Goal: Find specific page/section: Find specific page/section

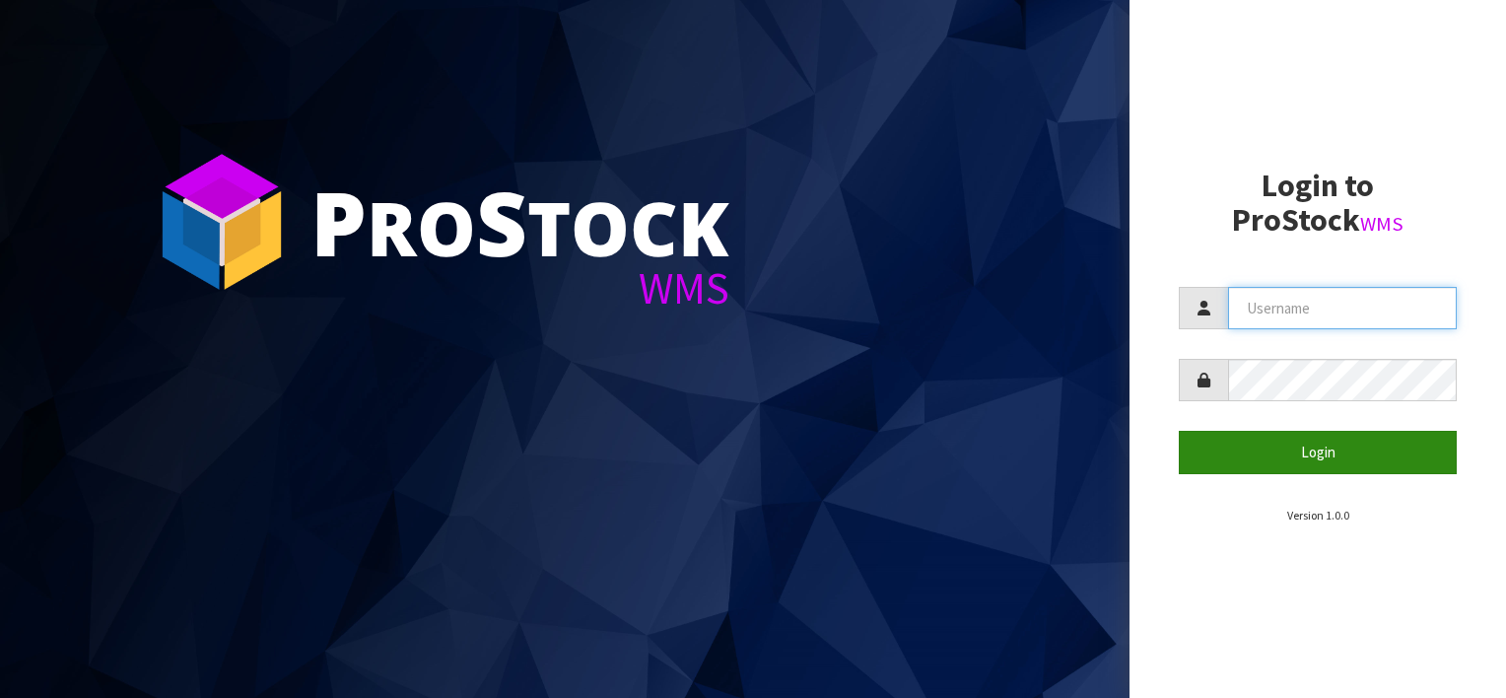
type input "[EMAIL_ADDRESS][DOMAIN_NAME]"
click at [1301, 450] on button "Login" at bounding box center [1318, 452] width 278 height 42
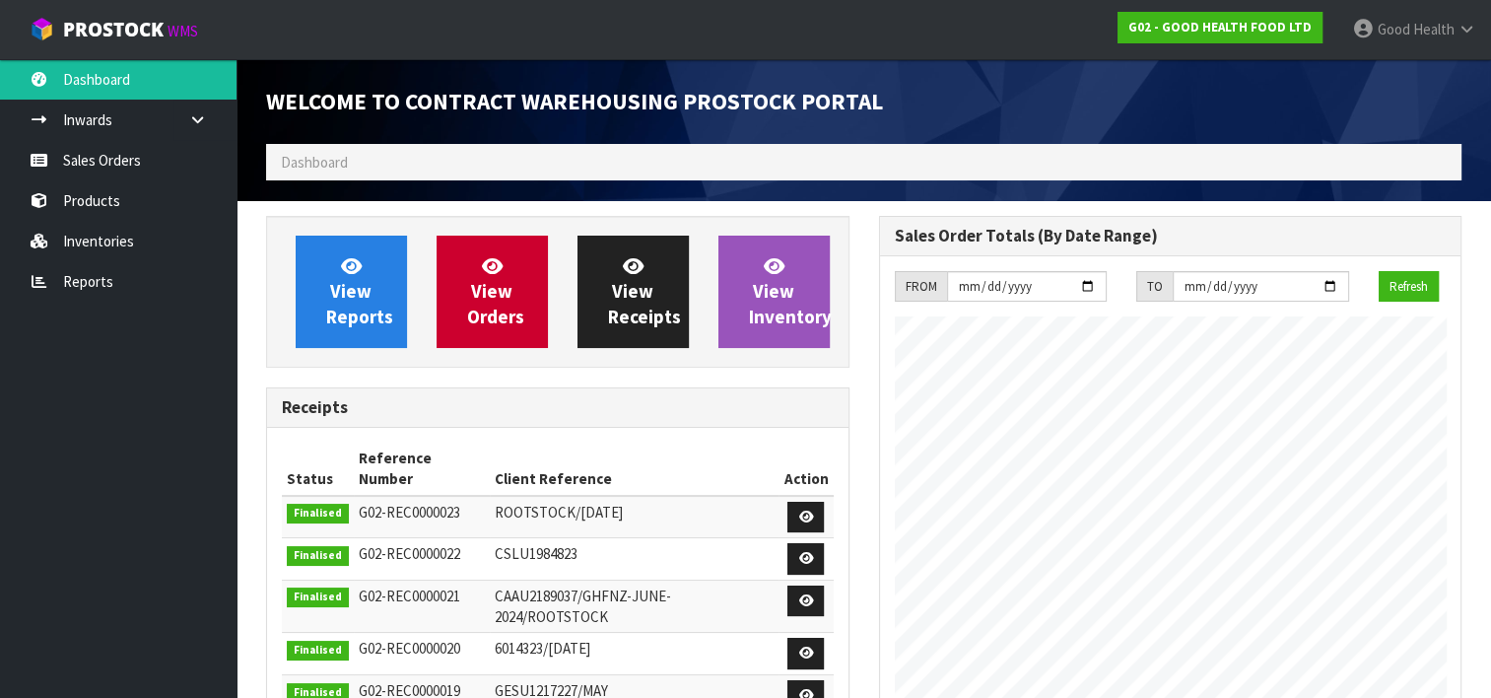
scroll to position [803, 612]
click at [86, 236] on link "Inventories" at bounding box center [118, 241] width 236 height 40
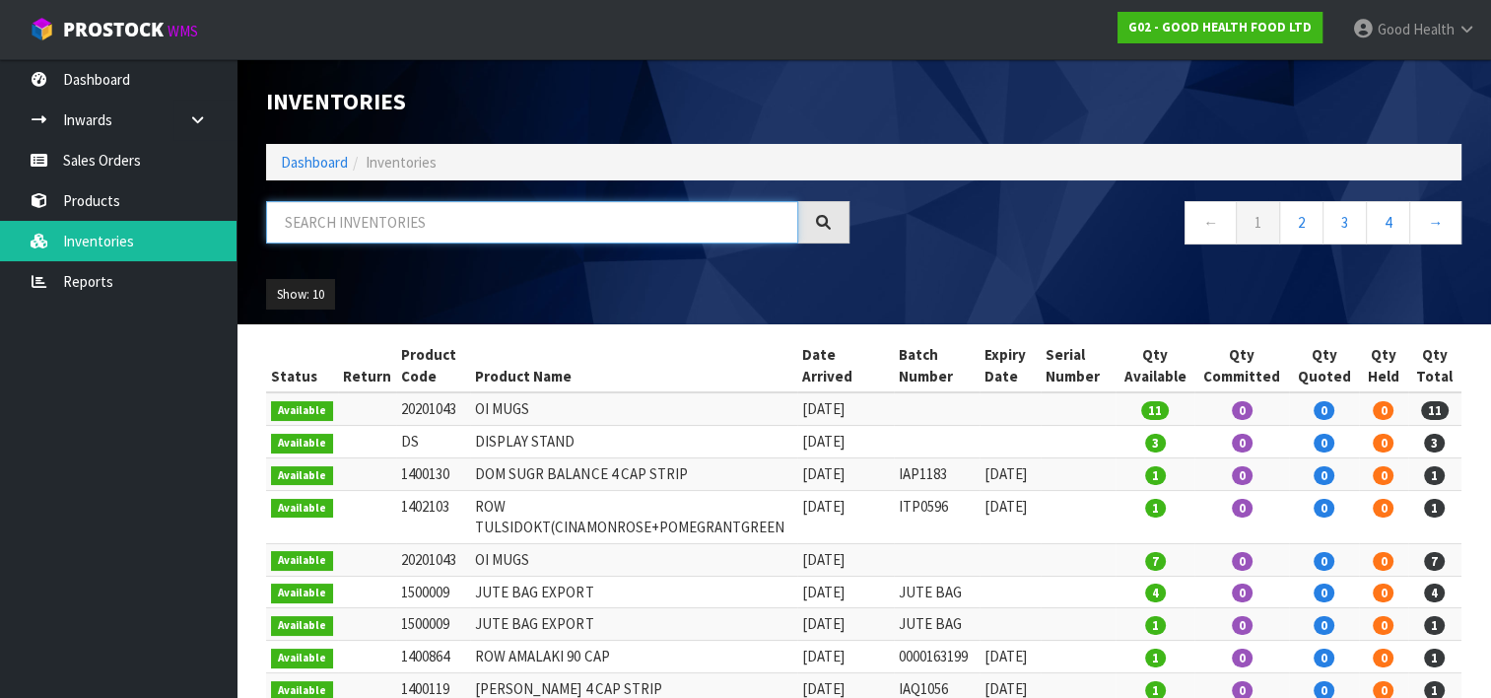
click at [343, 234] on input "text" at bounding box center [532, 222] width 532 height 42
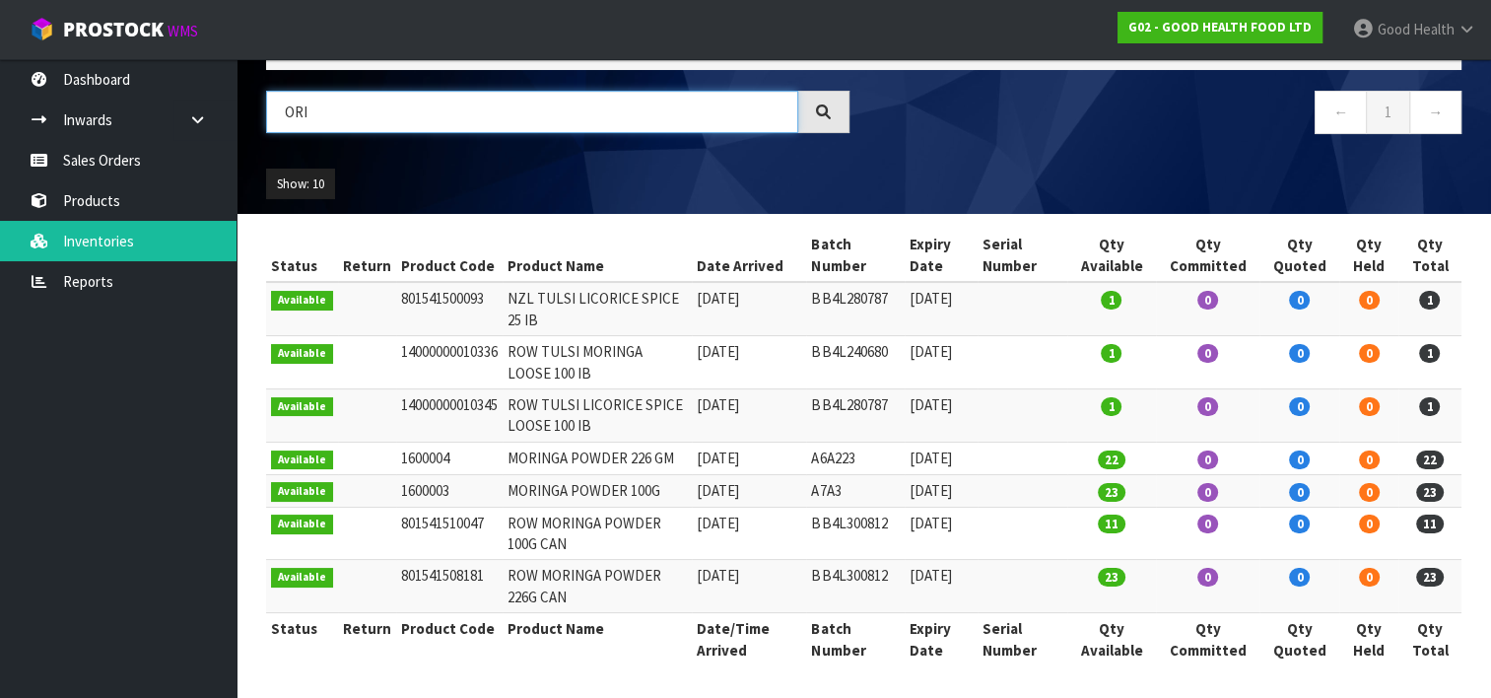
scroll to position [12, 0]
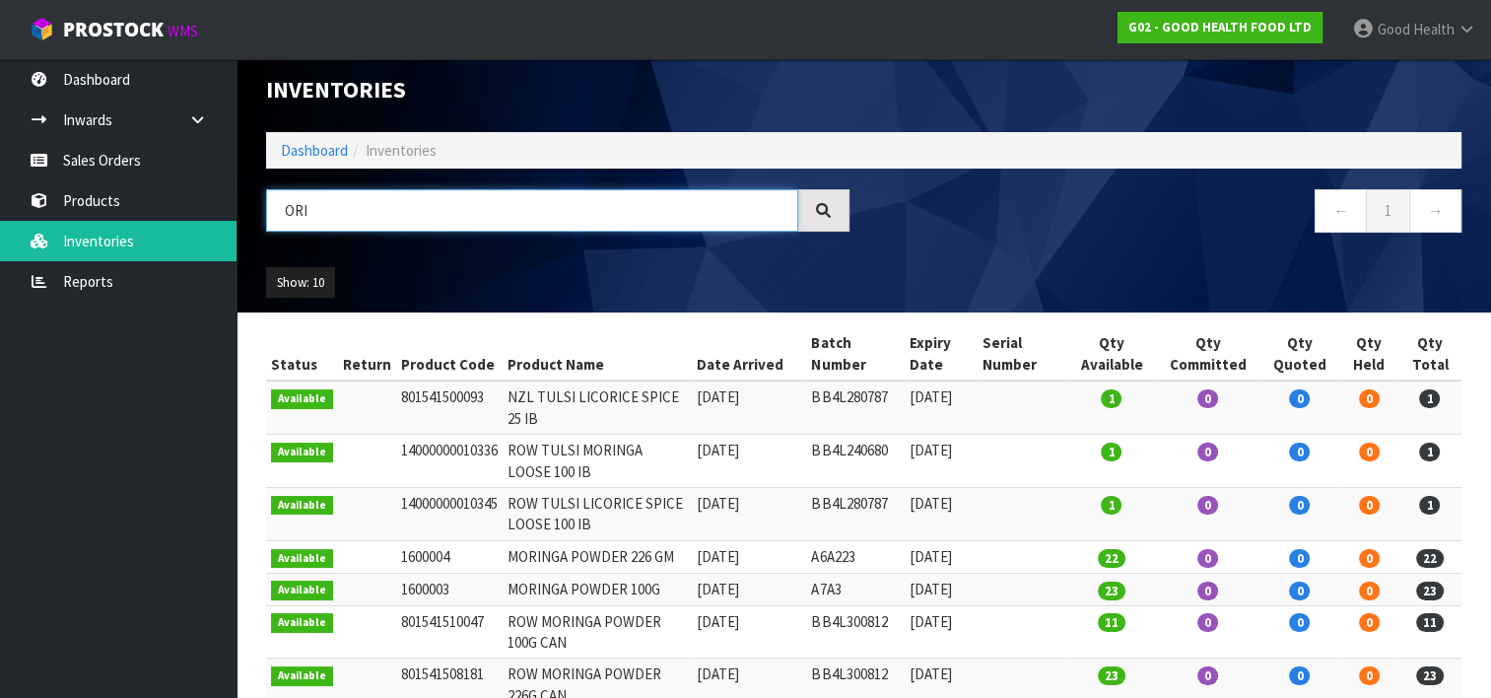
click at [434, 209] on input "ORI" at bounding box center [532, 210] width 532 height 42
type input "O"
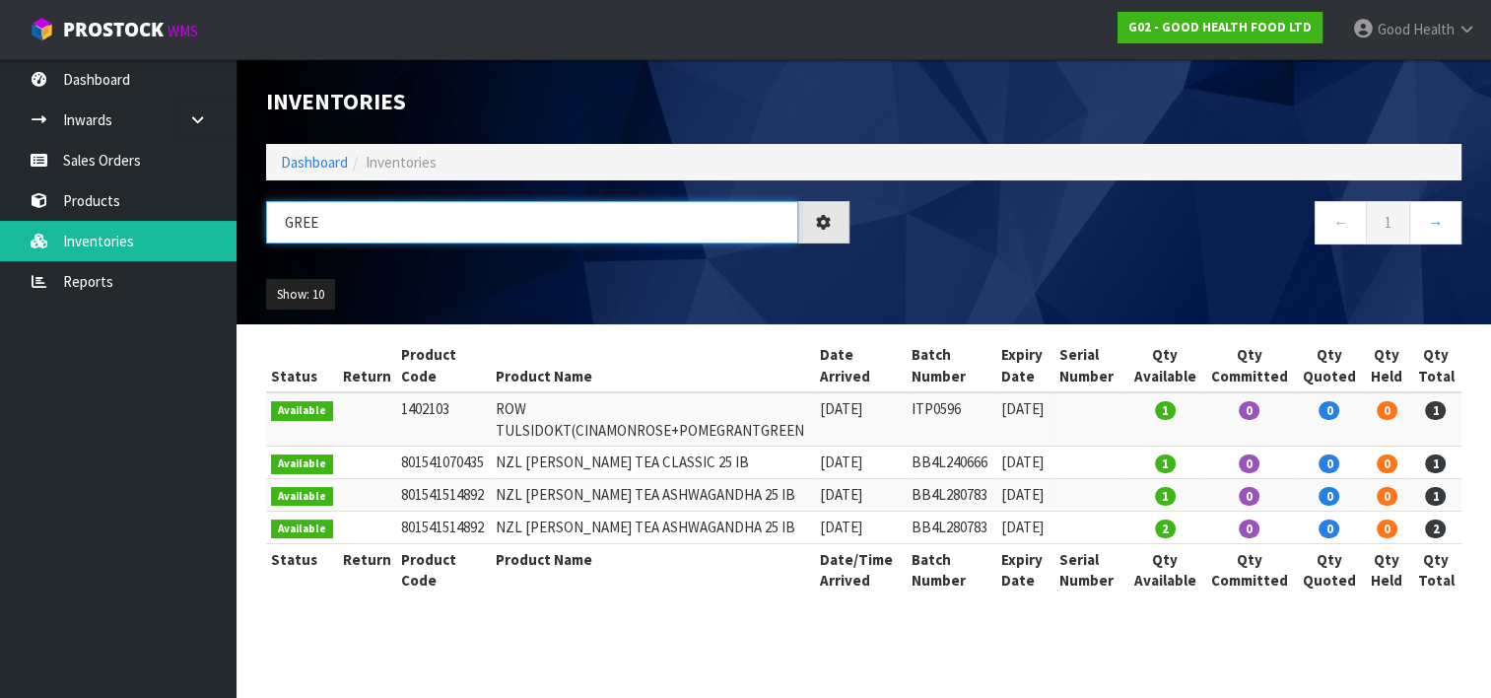
scroll to position [0, 0]
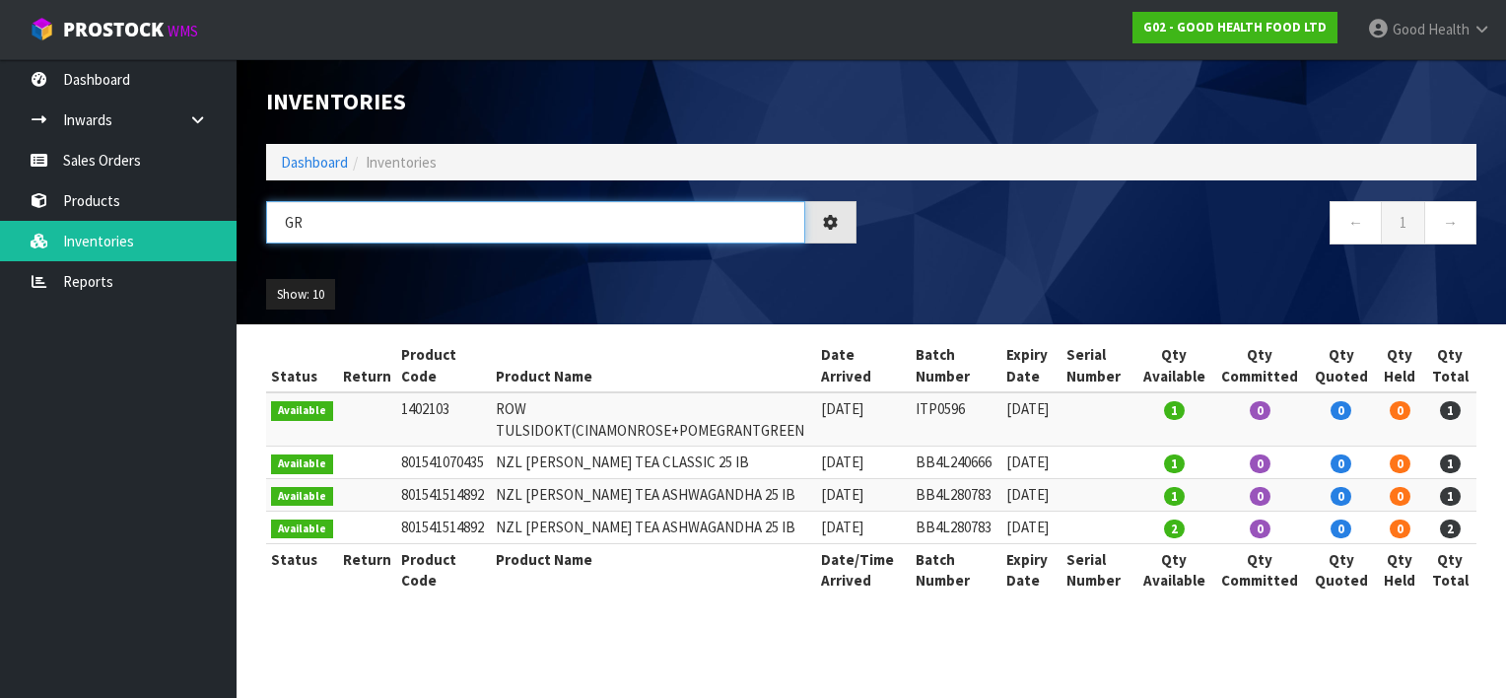
type input "G"
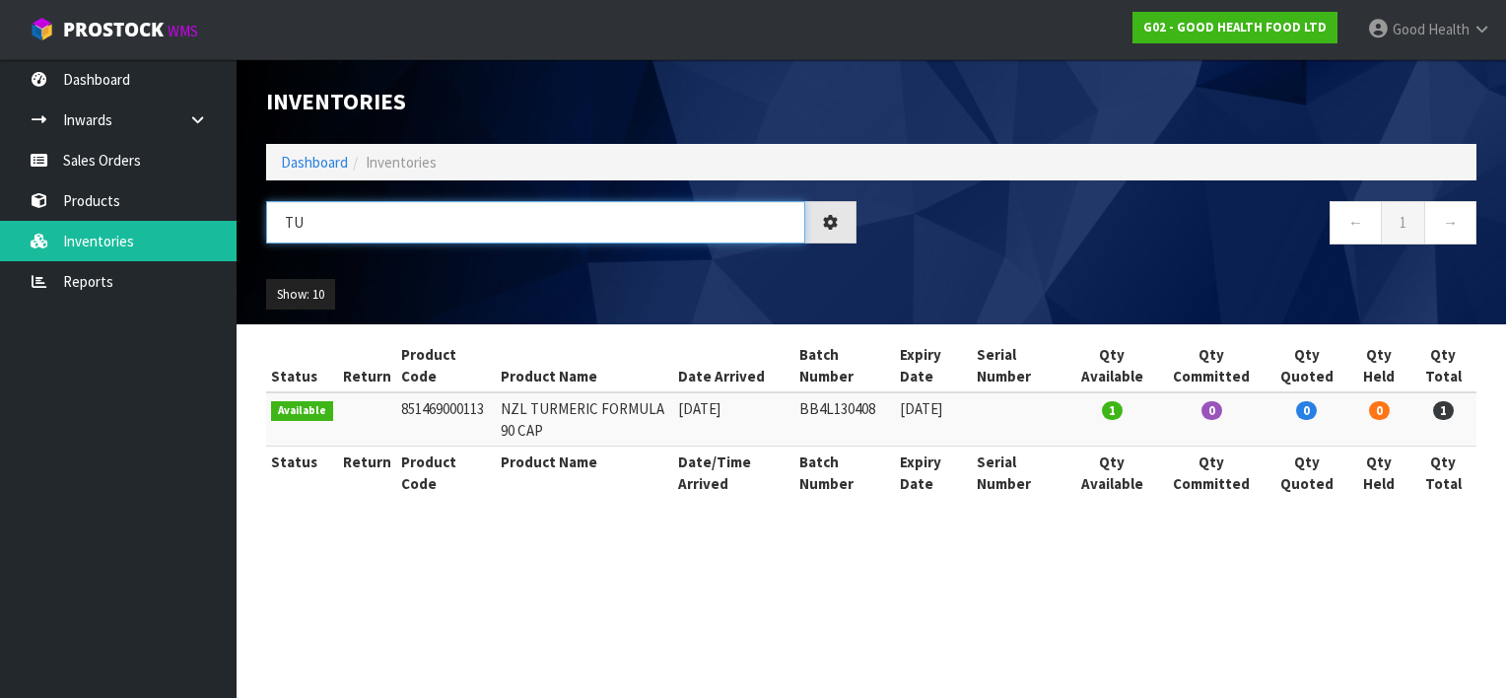
type input "T"
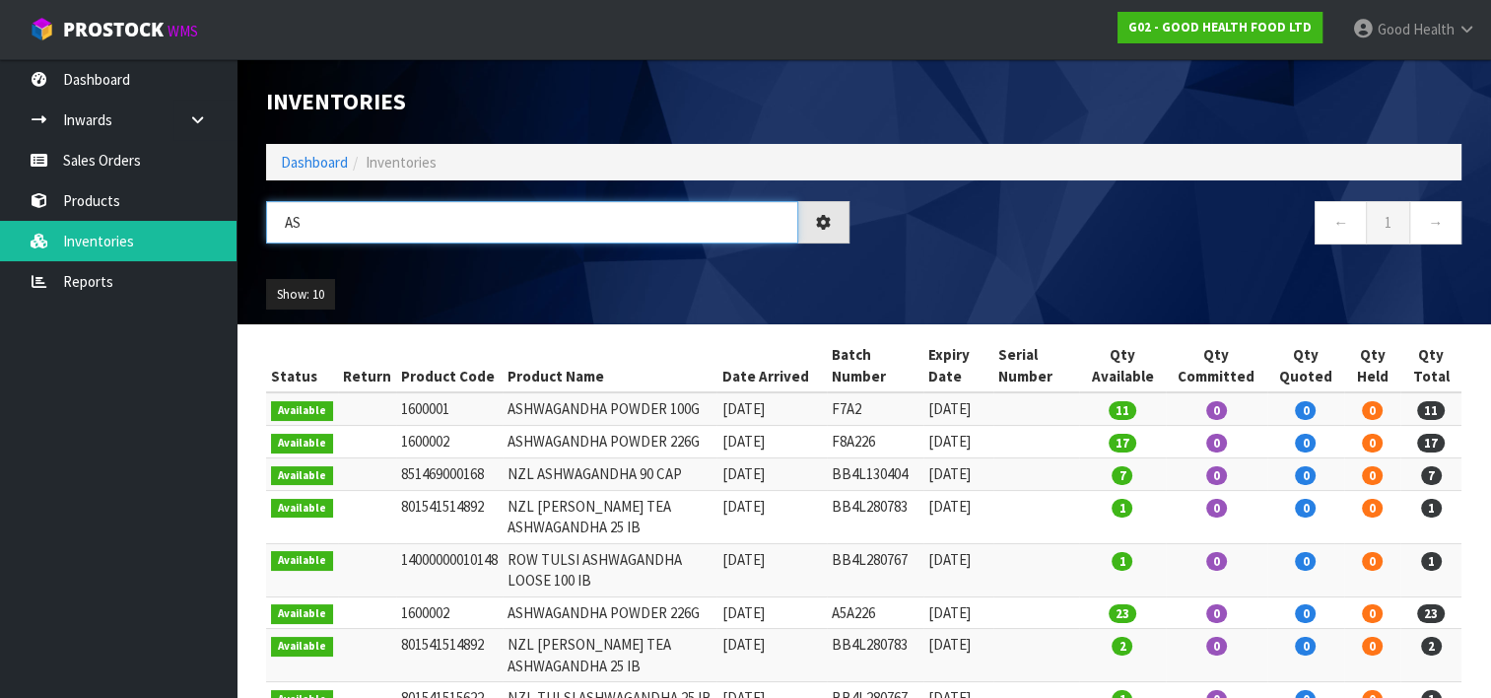
type input "A"
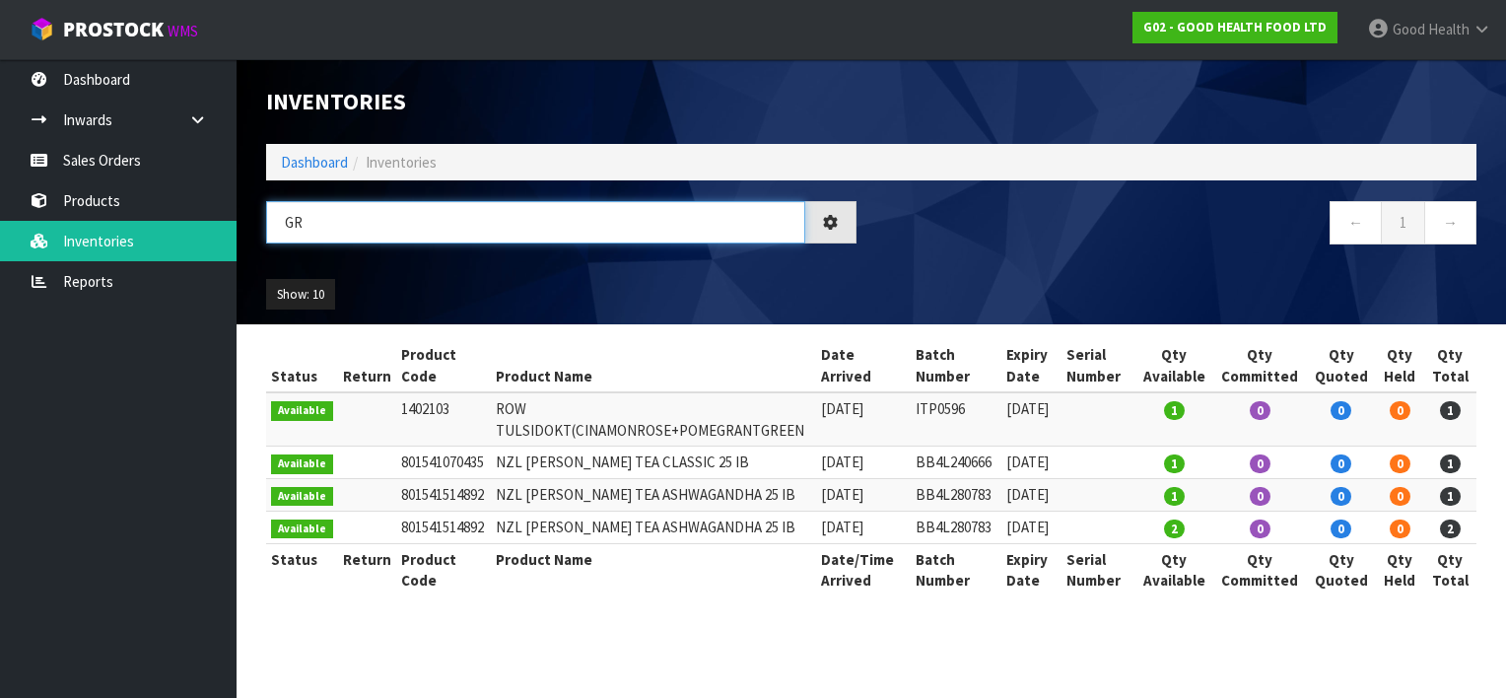
type input "G"
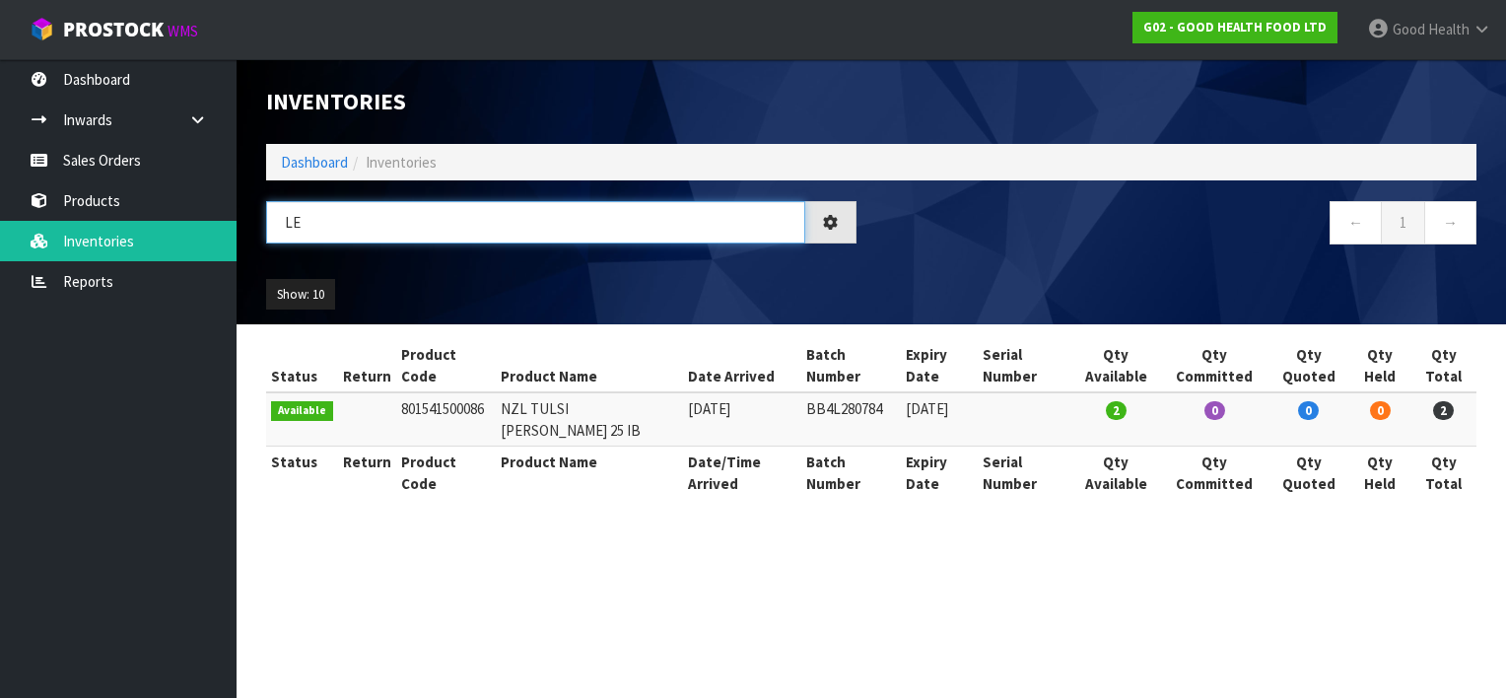
type input "L"
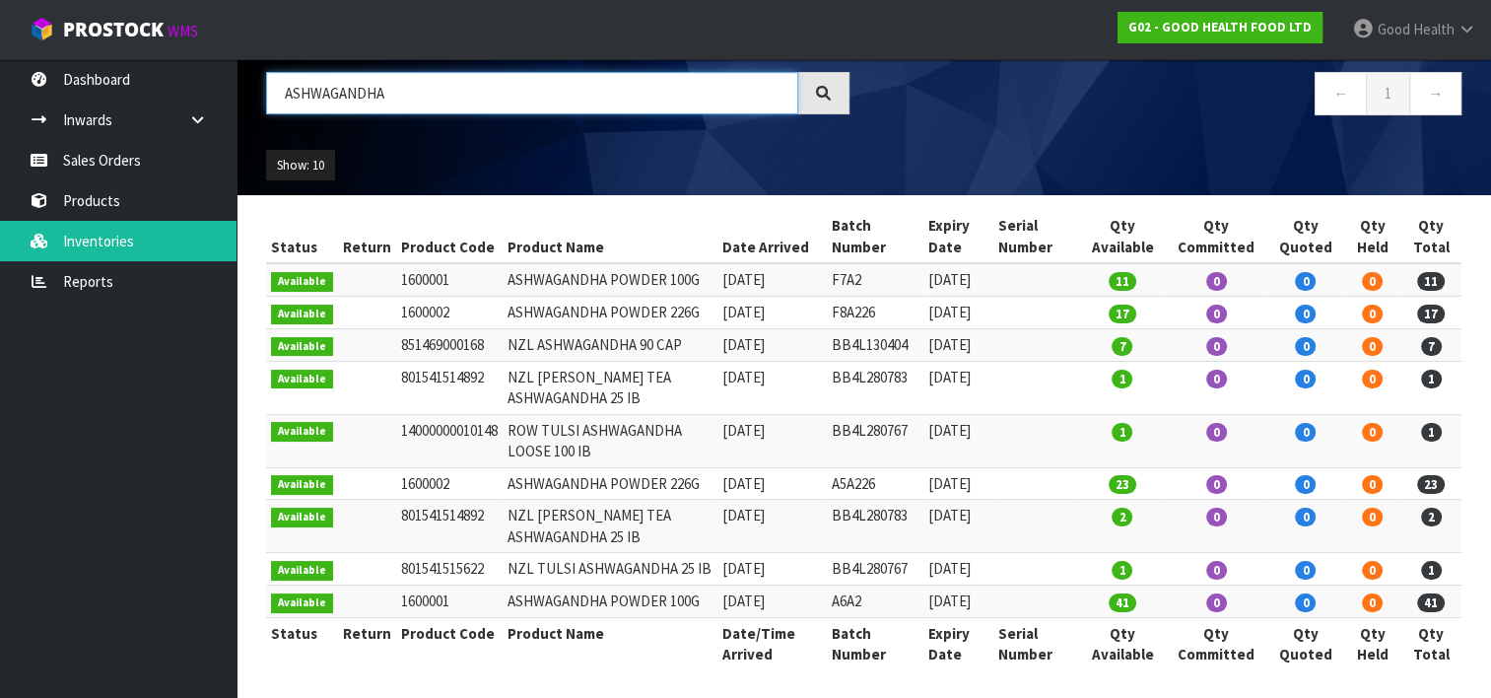
scroll to position [132, 0]
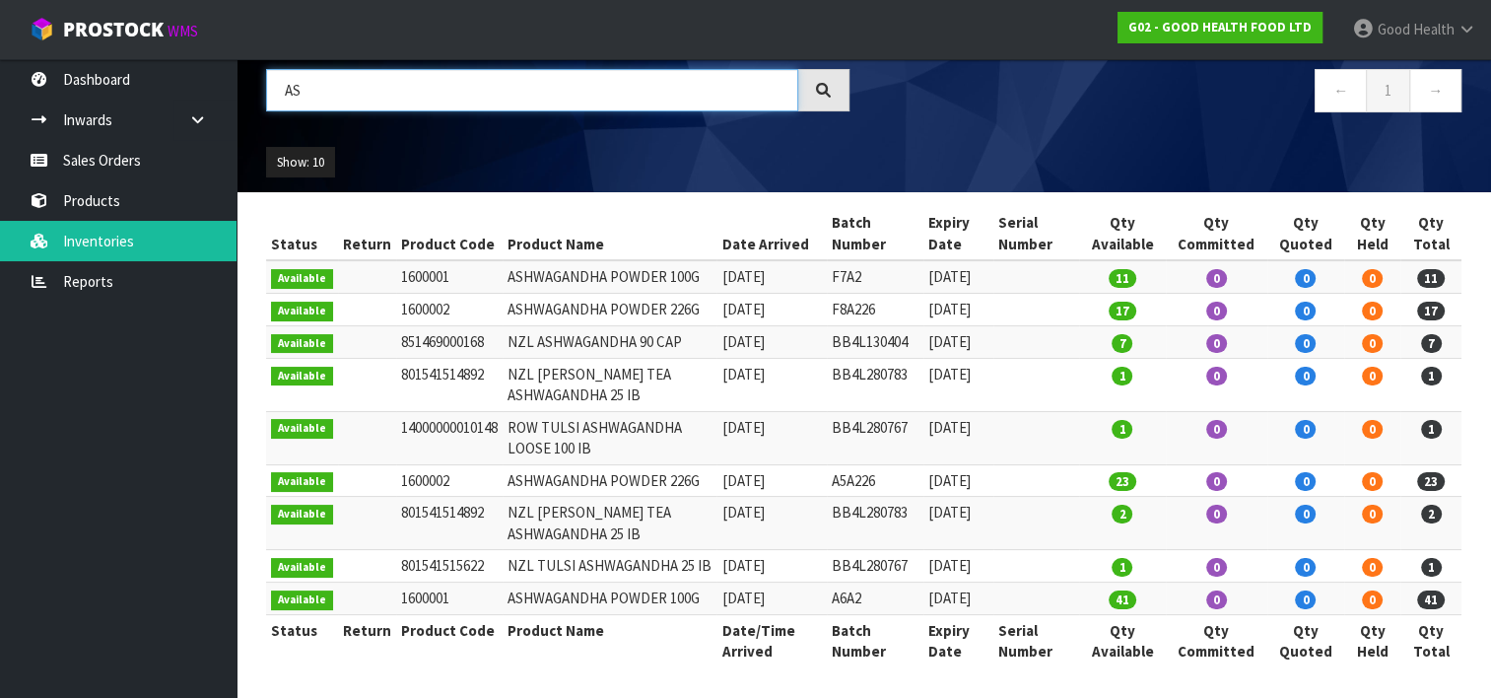
type input "A"
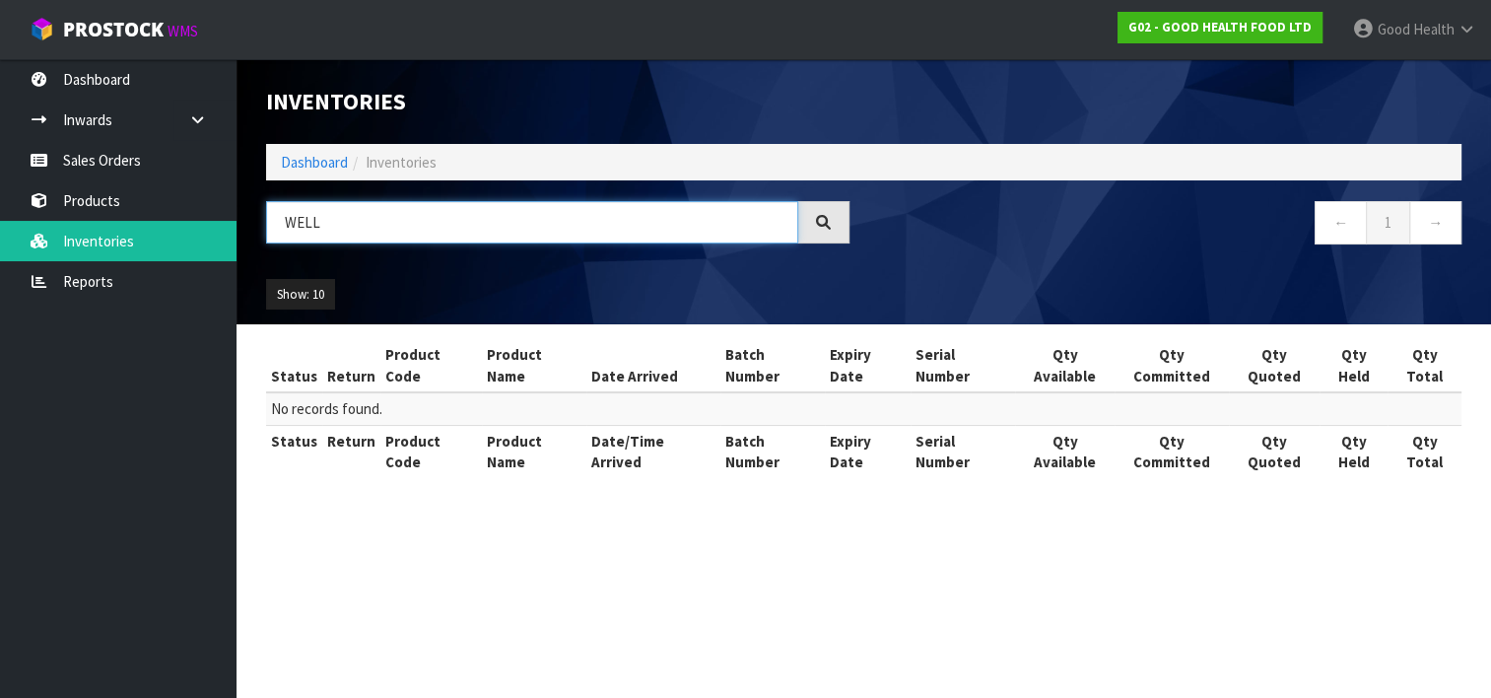
scroll to position [0, 0]
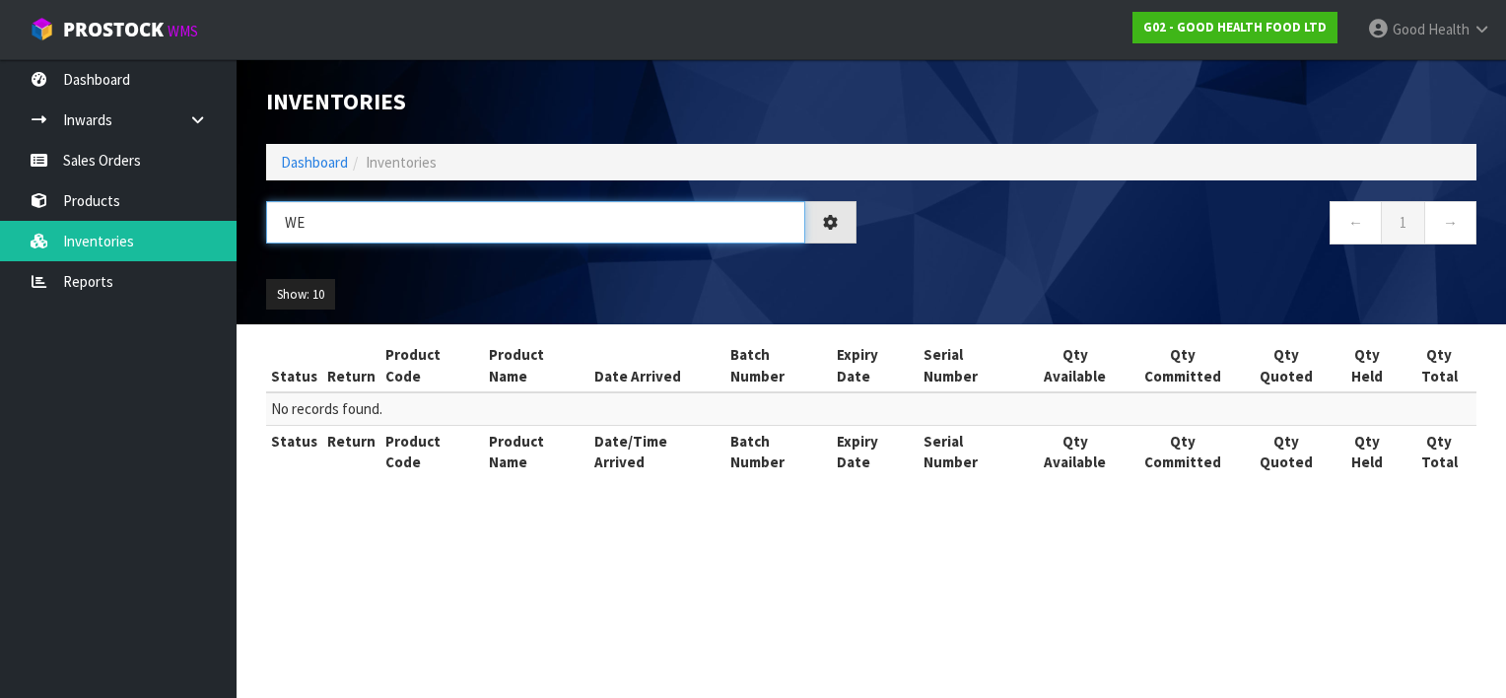
type input "W"
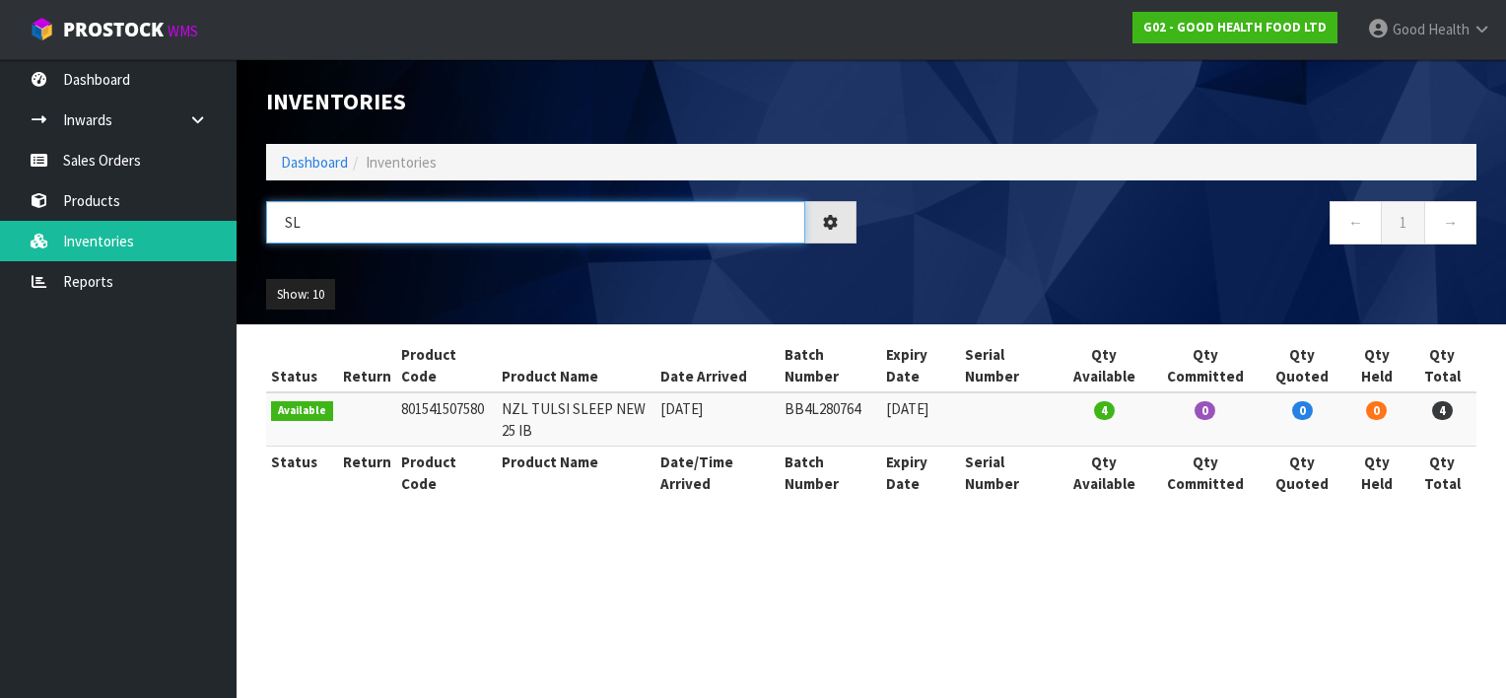
type input "S"
type input "C"
type input "T"
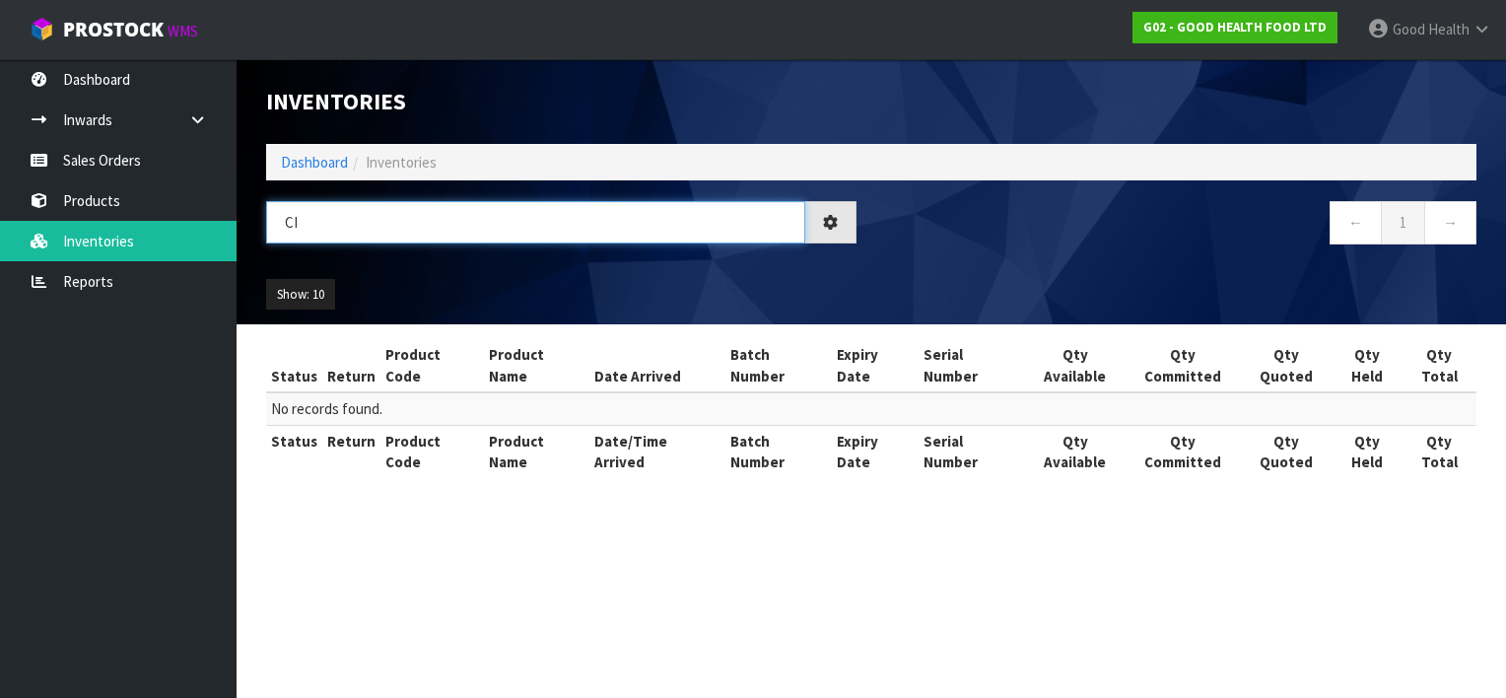
type input "C"
type input "H"
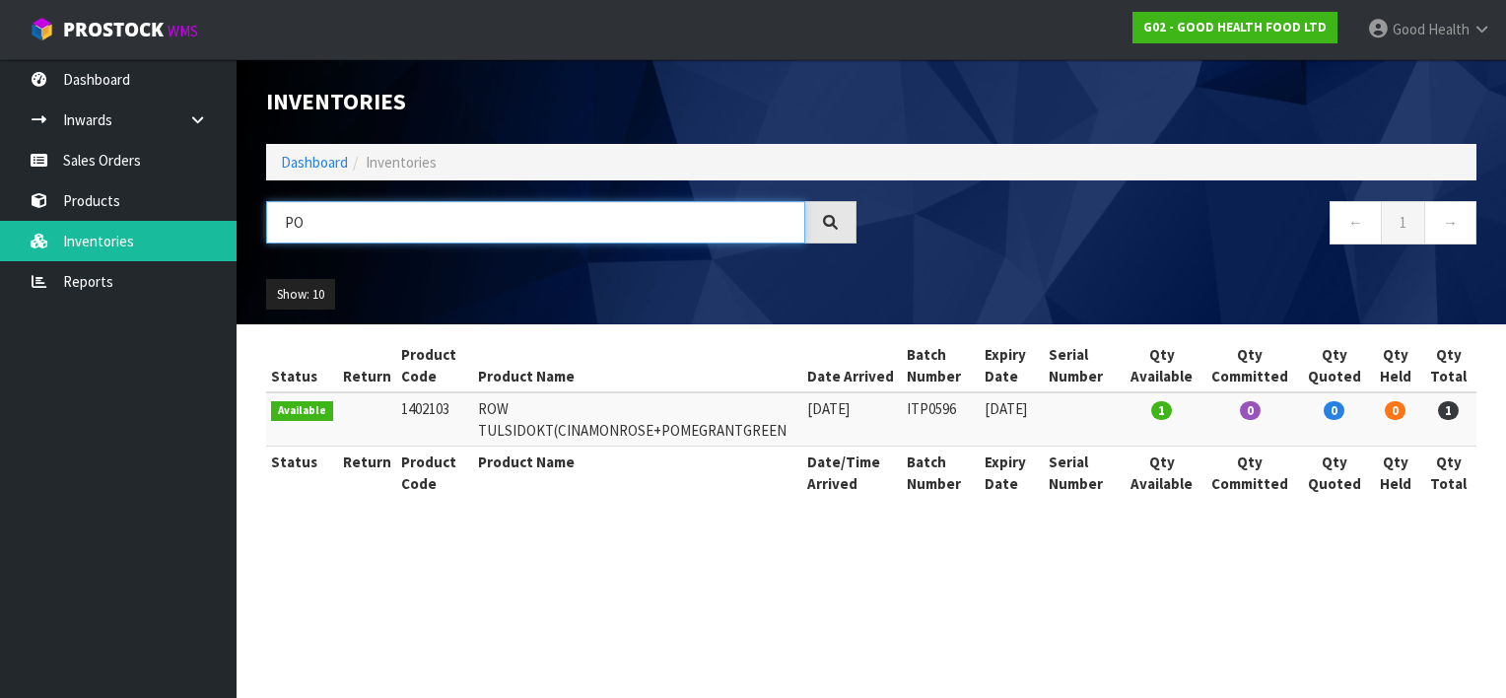
type input "P"
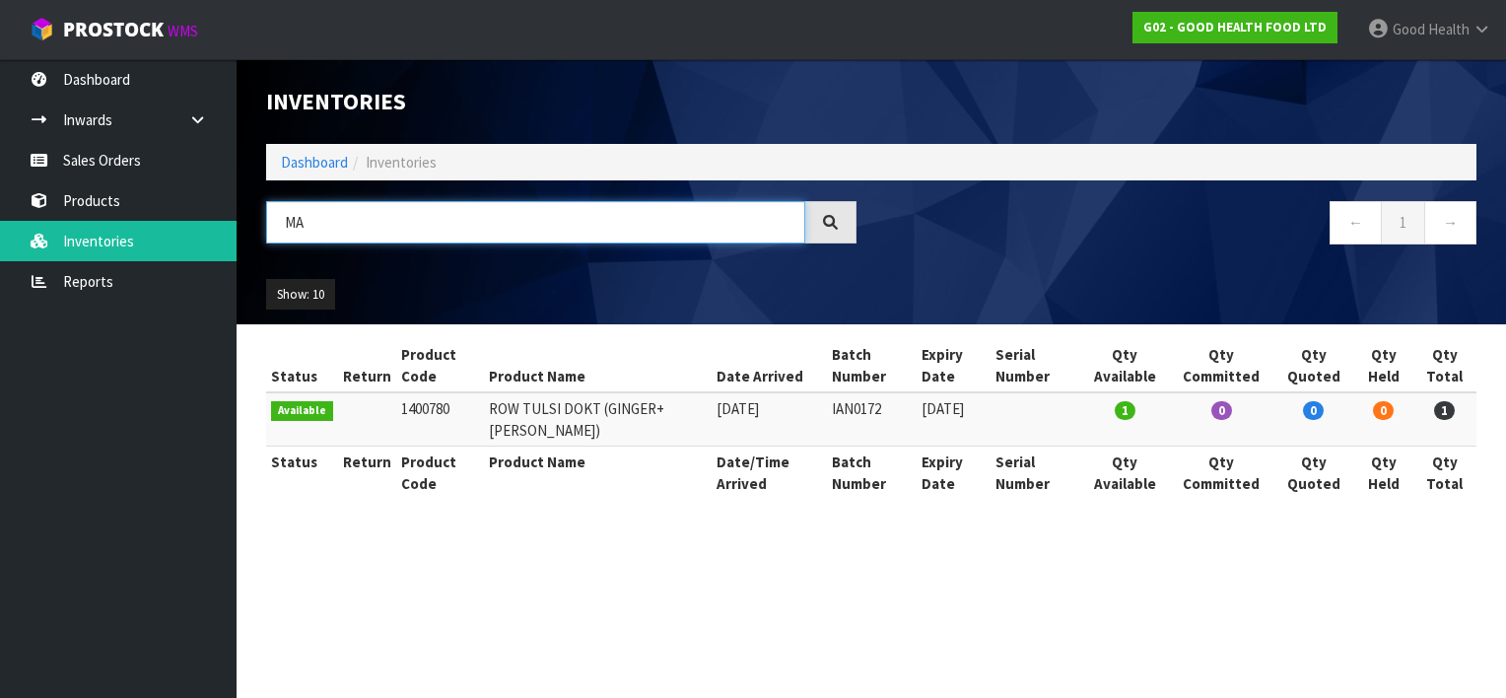
type input "M"
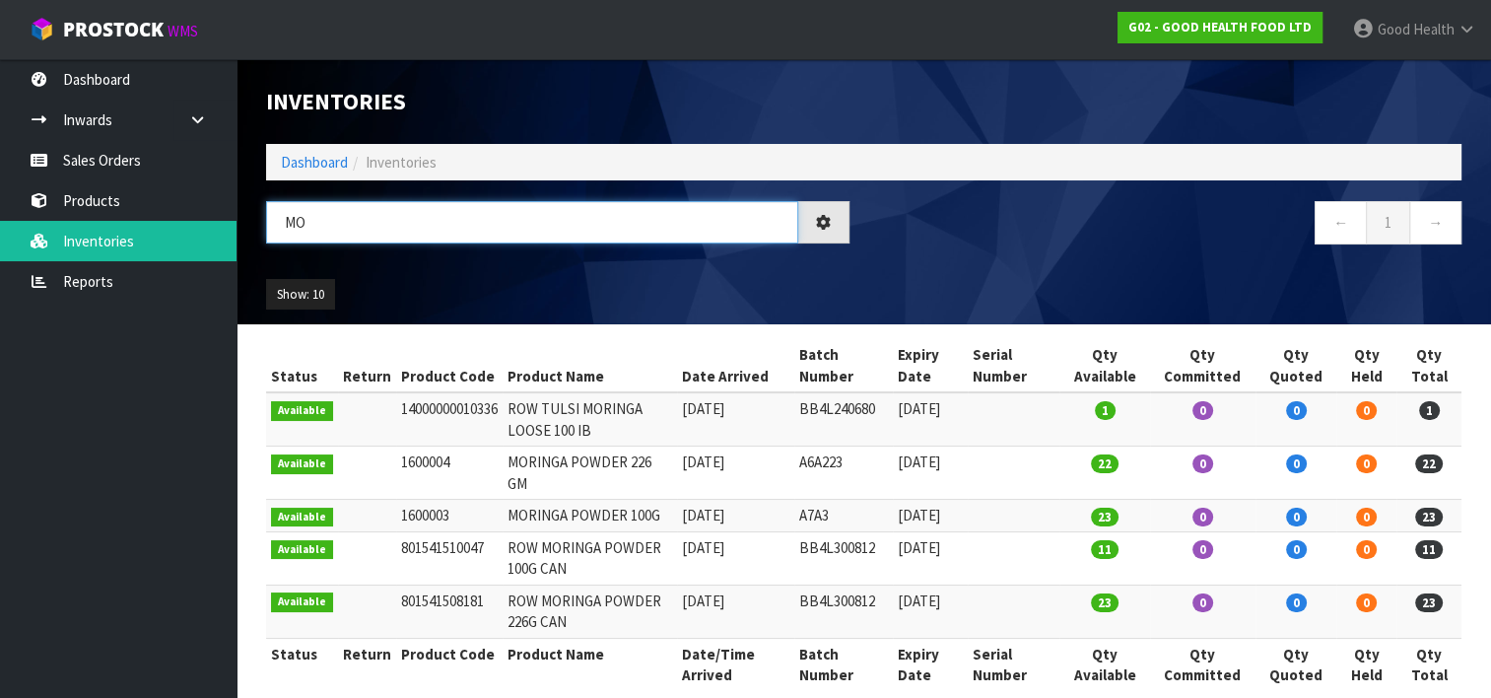
type input "M"
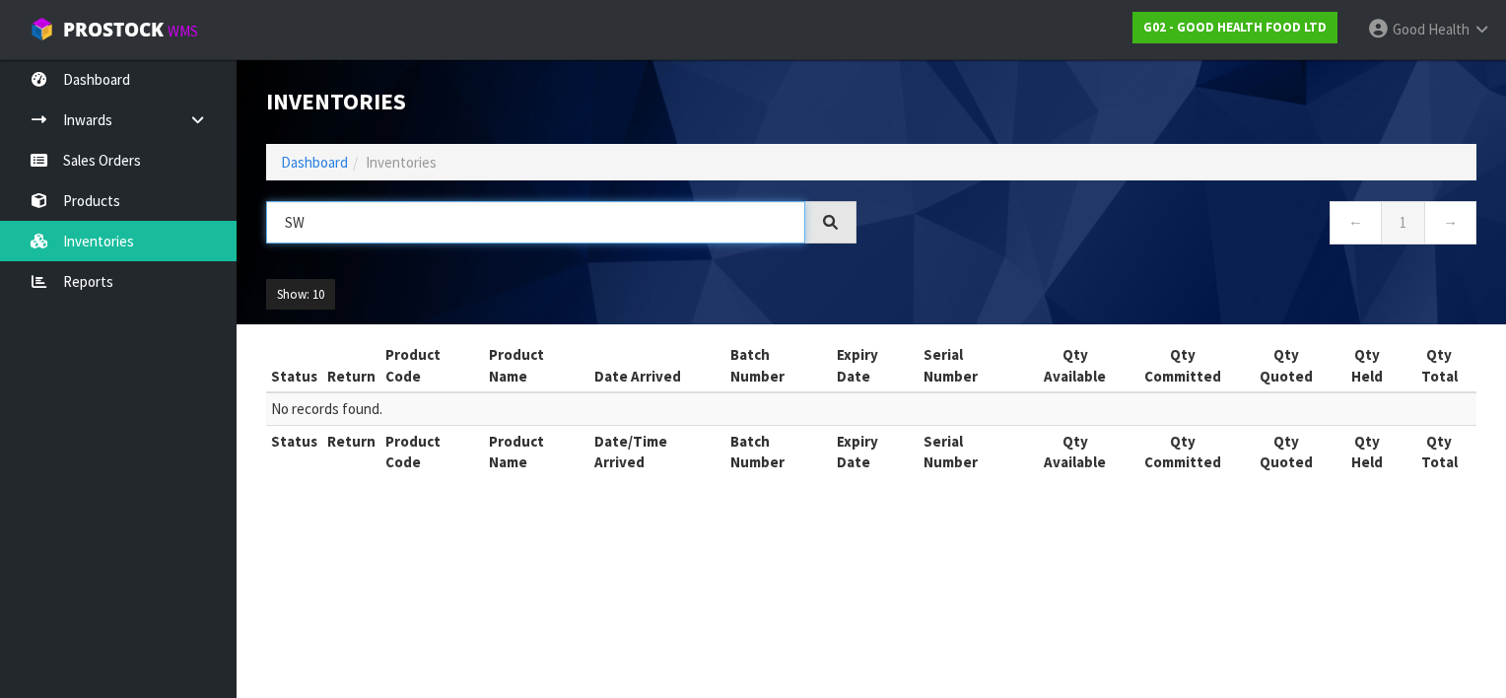
type input "S"
type input "R"
type input "P"
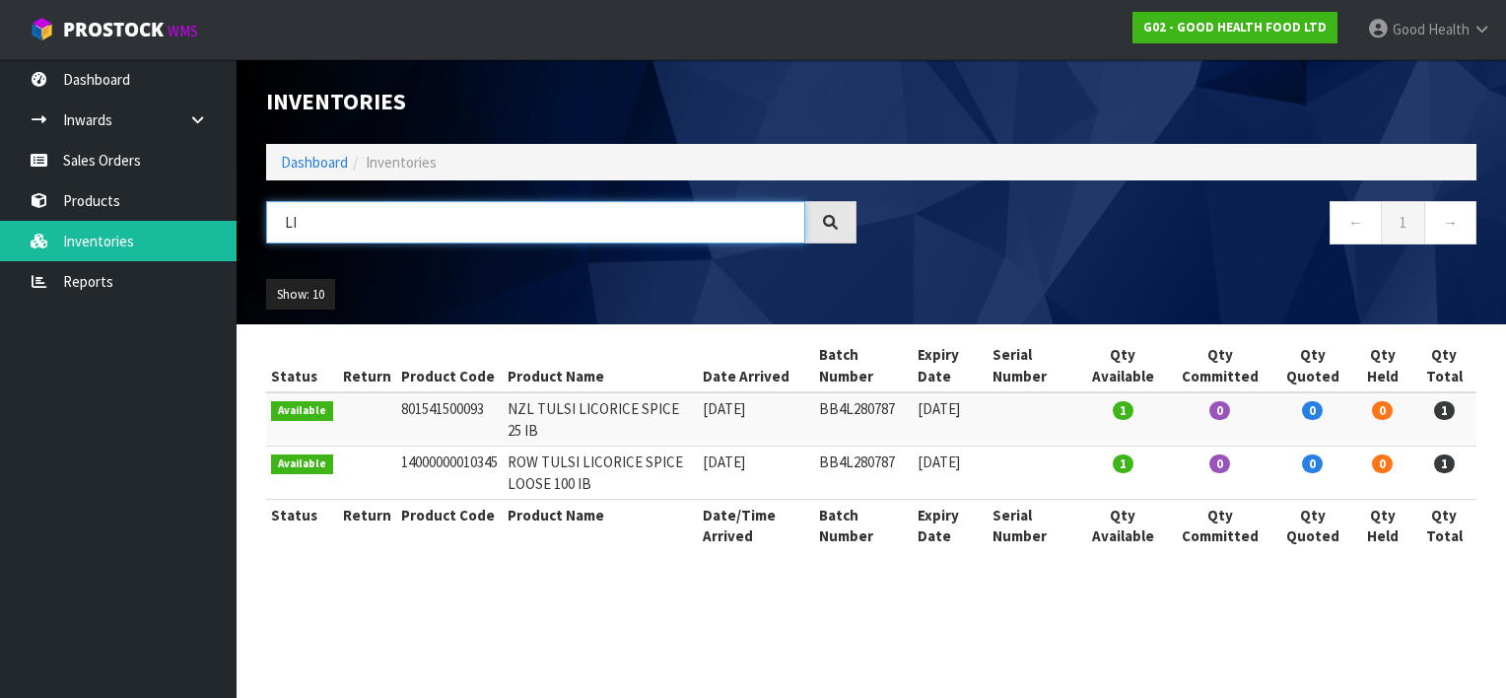
type input "L"
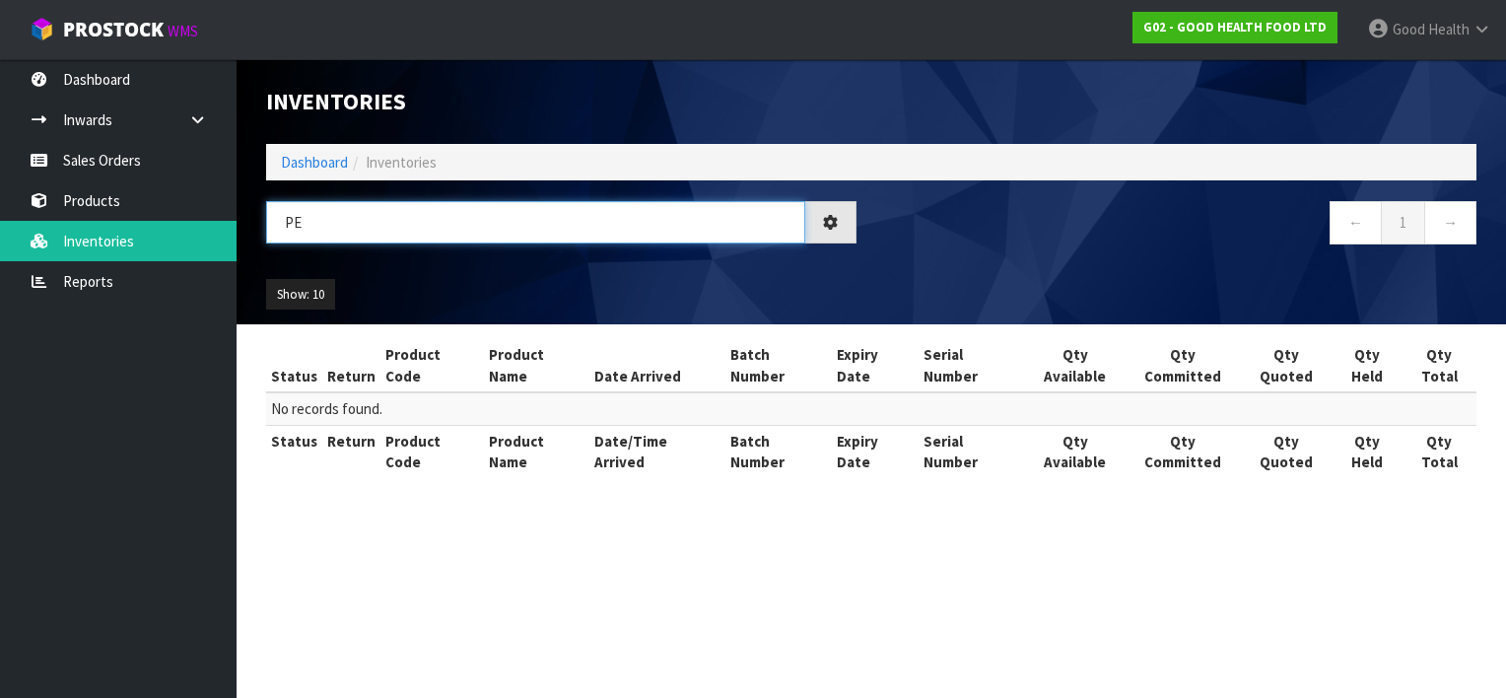
type input "P"
type input "B"
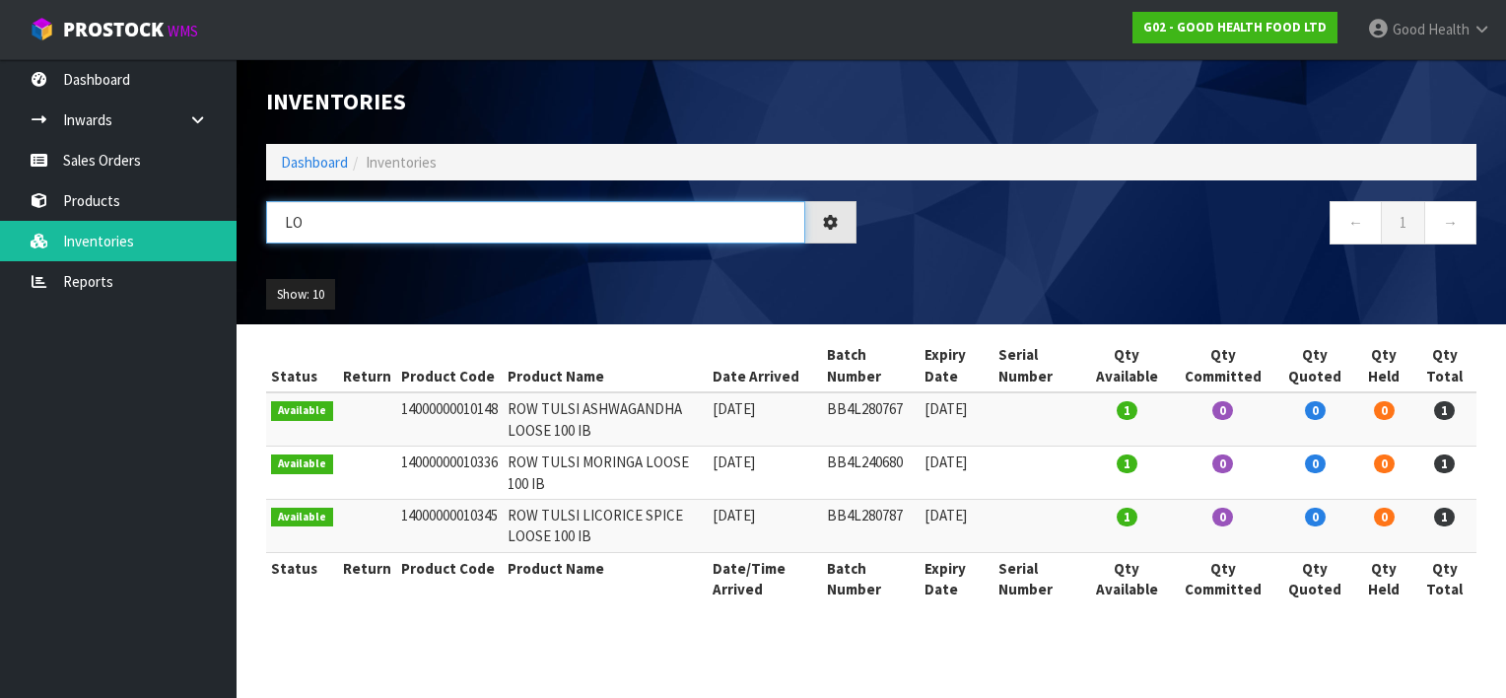
type input "L"
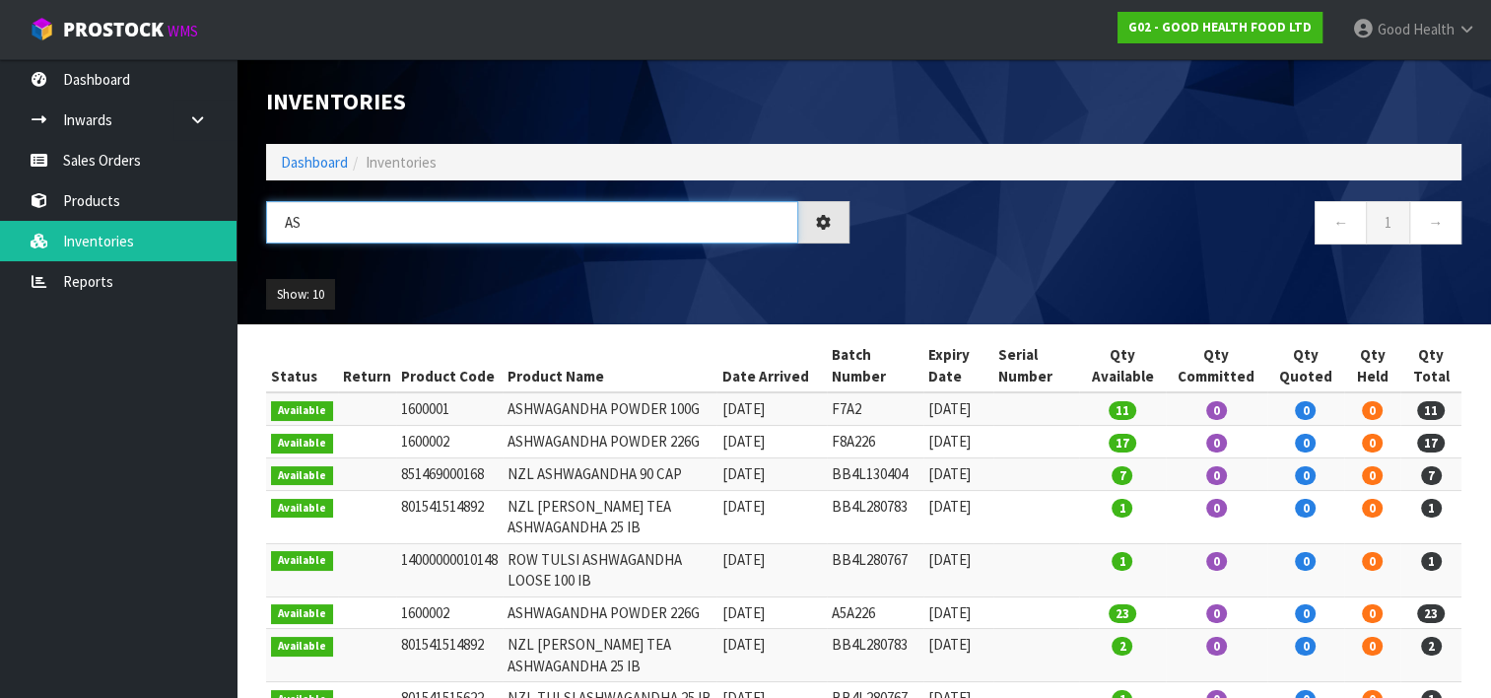
type input "A"
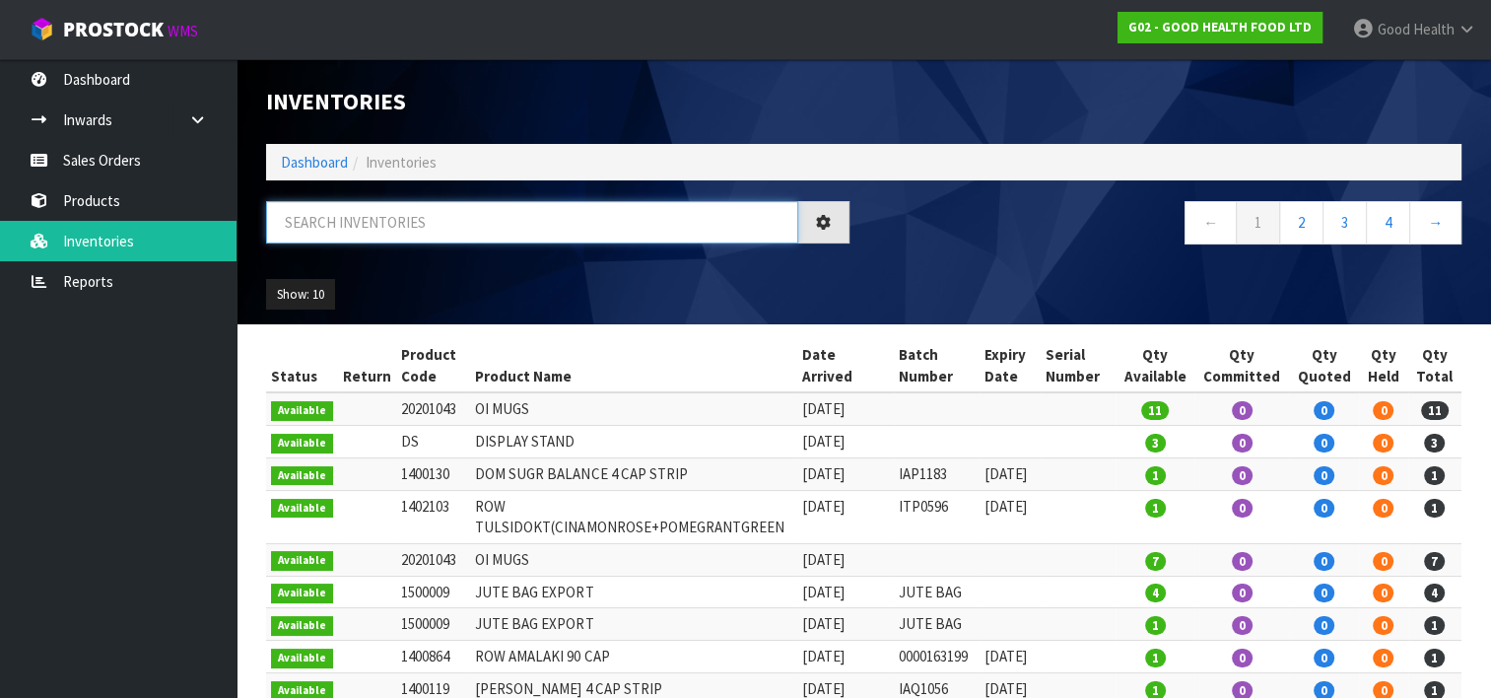
click at [425, 222] on input "text" at bounding box center [532, 222] width 532 height 42
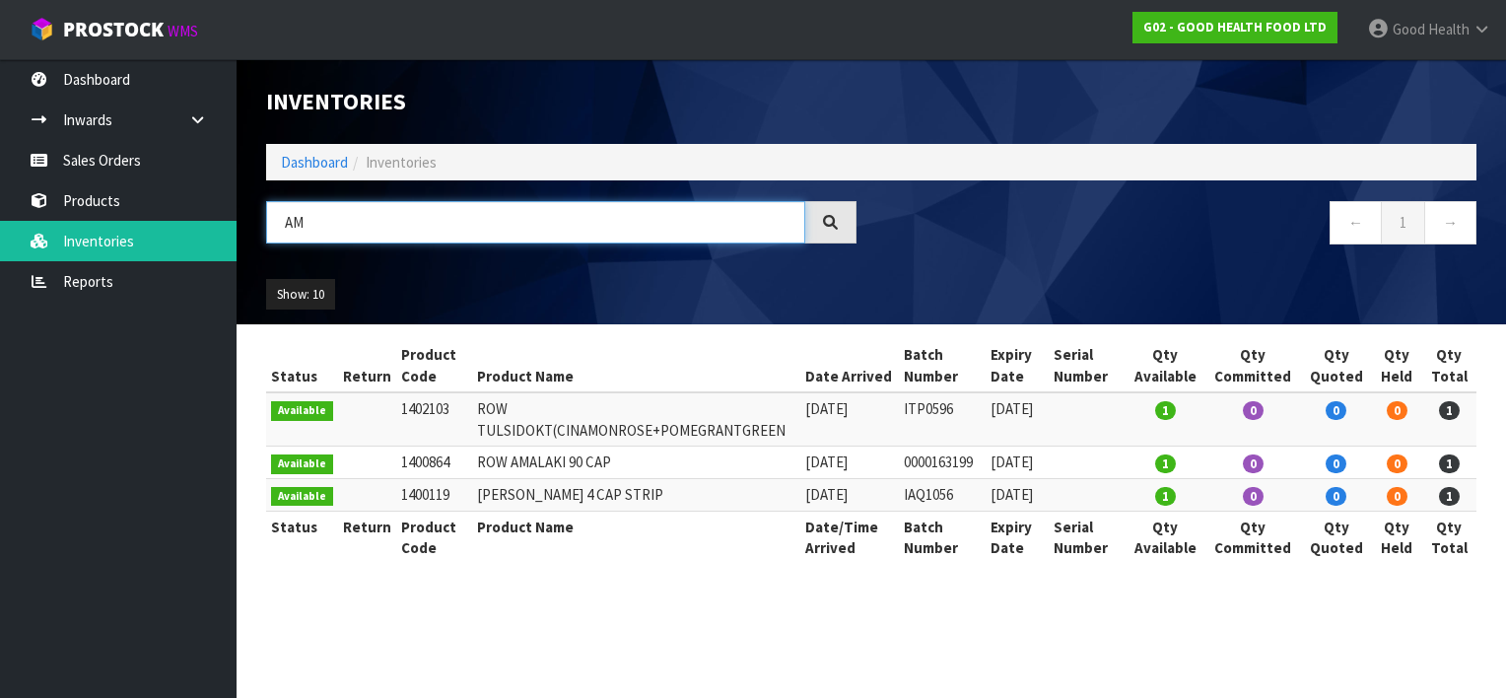
type input "A"
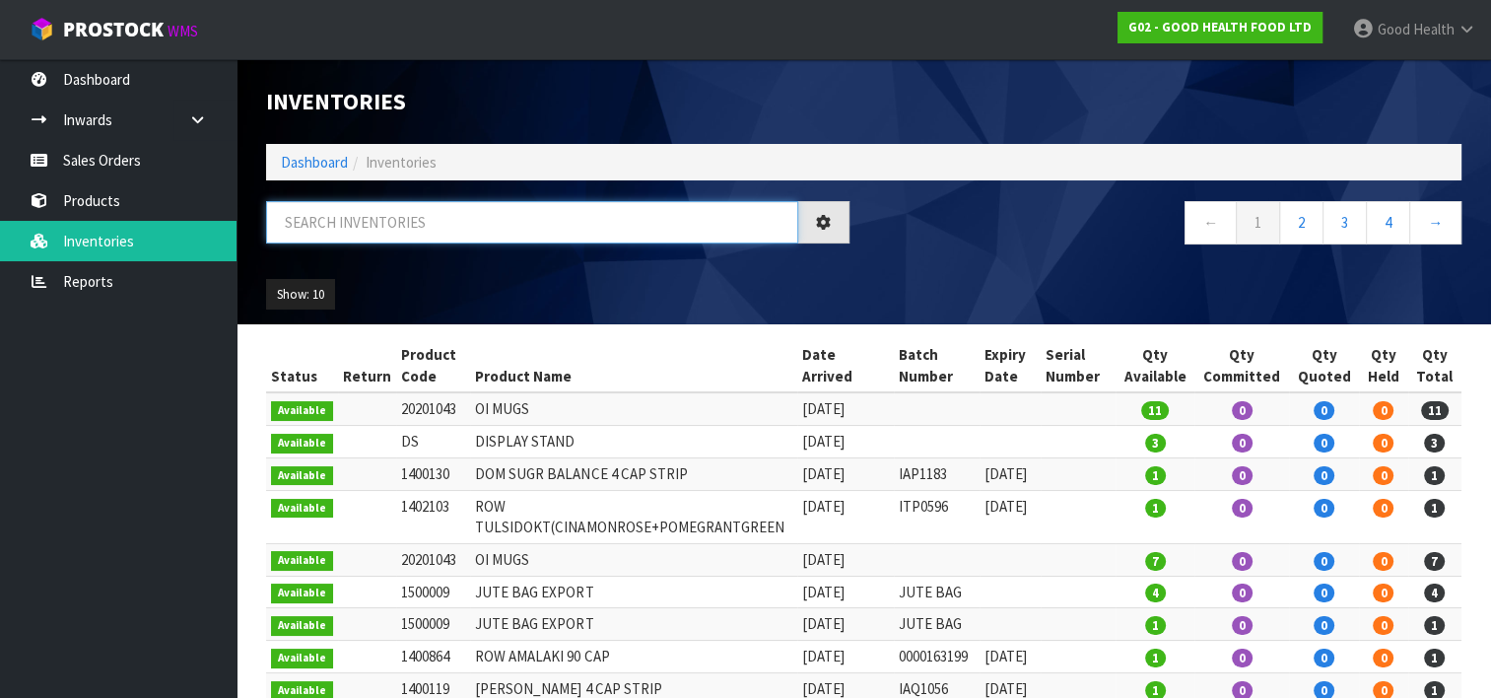
click at [316, 218] on input "text" at bounding box center [532, 222] width 532 height 42
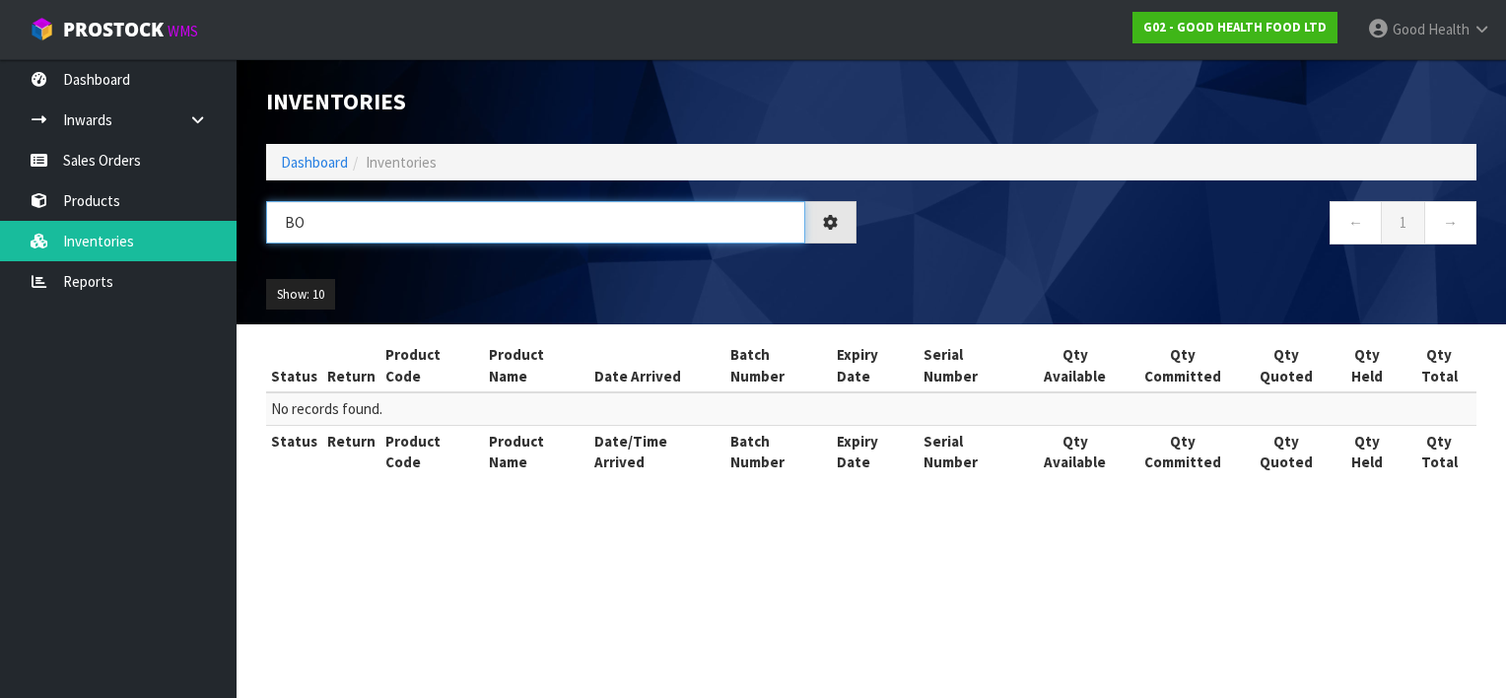
type input "B"
type input "C"
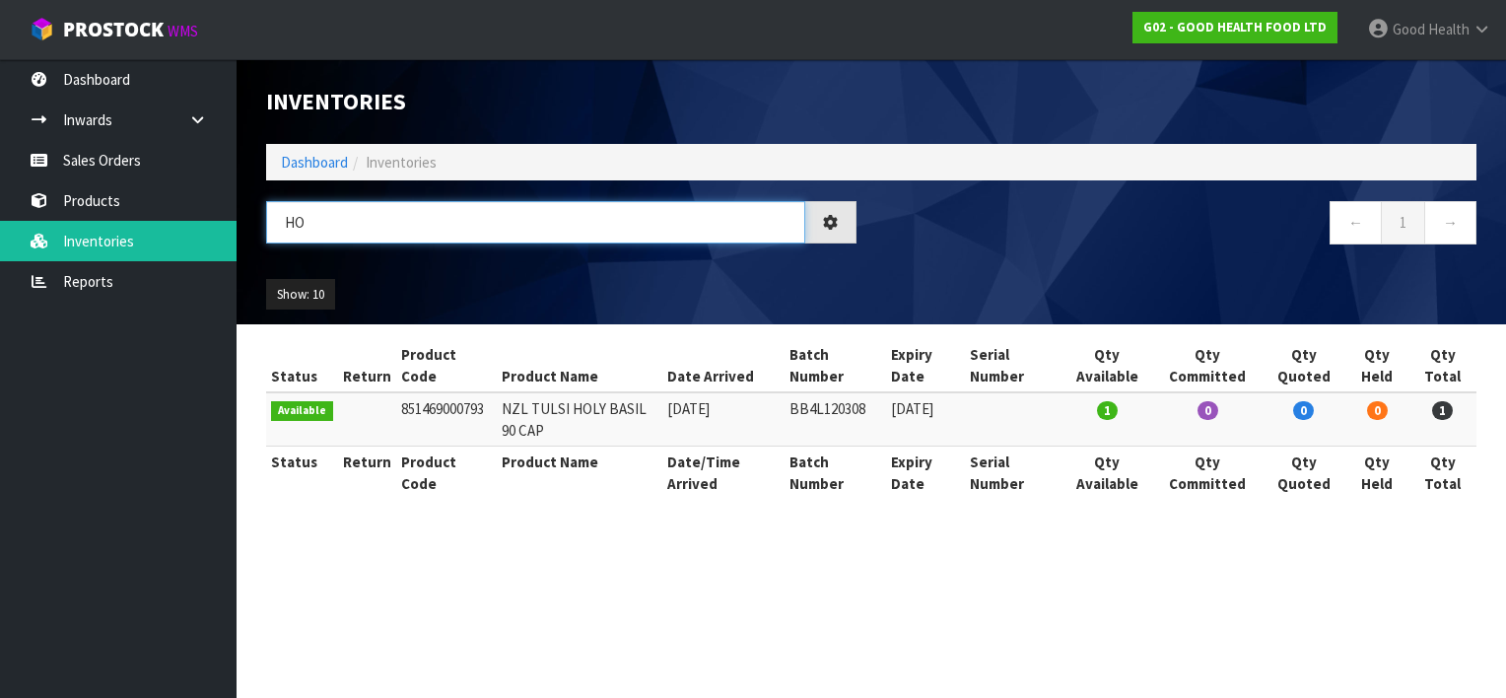
type input "H"
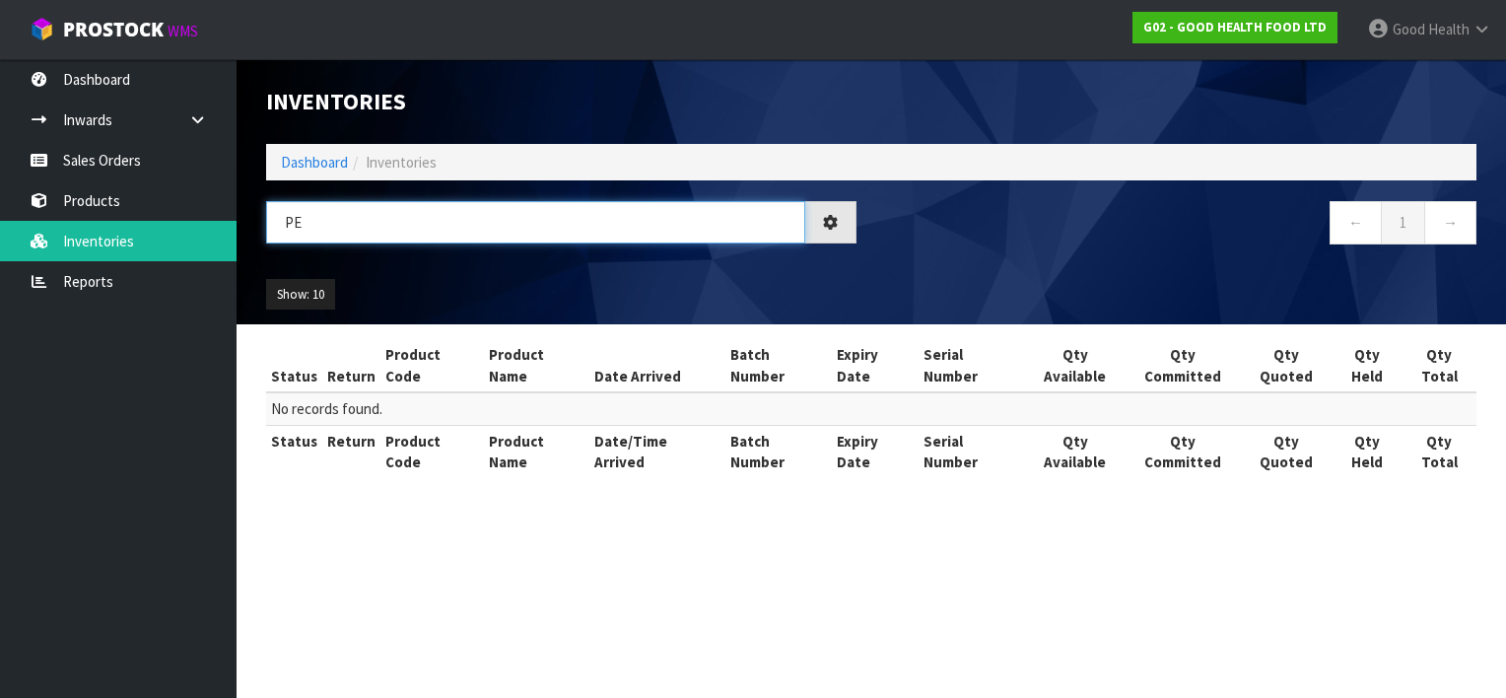
type input "P"
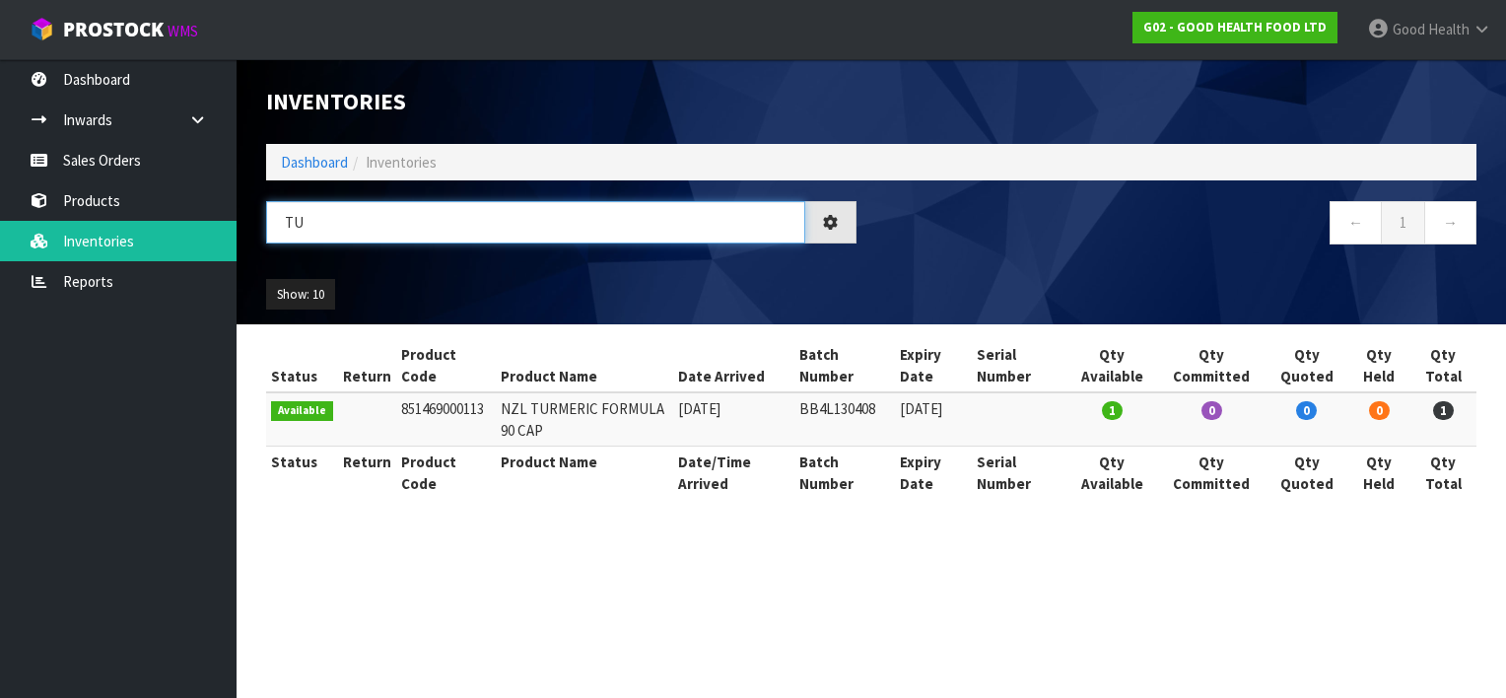
type input "T"
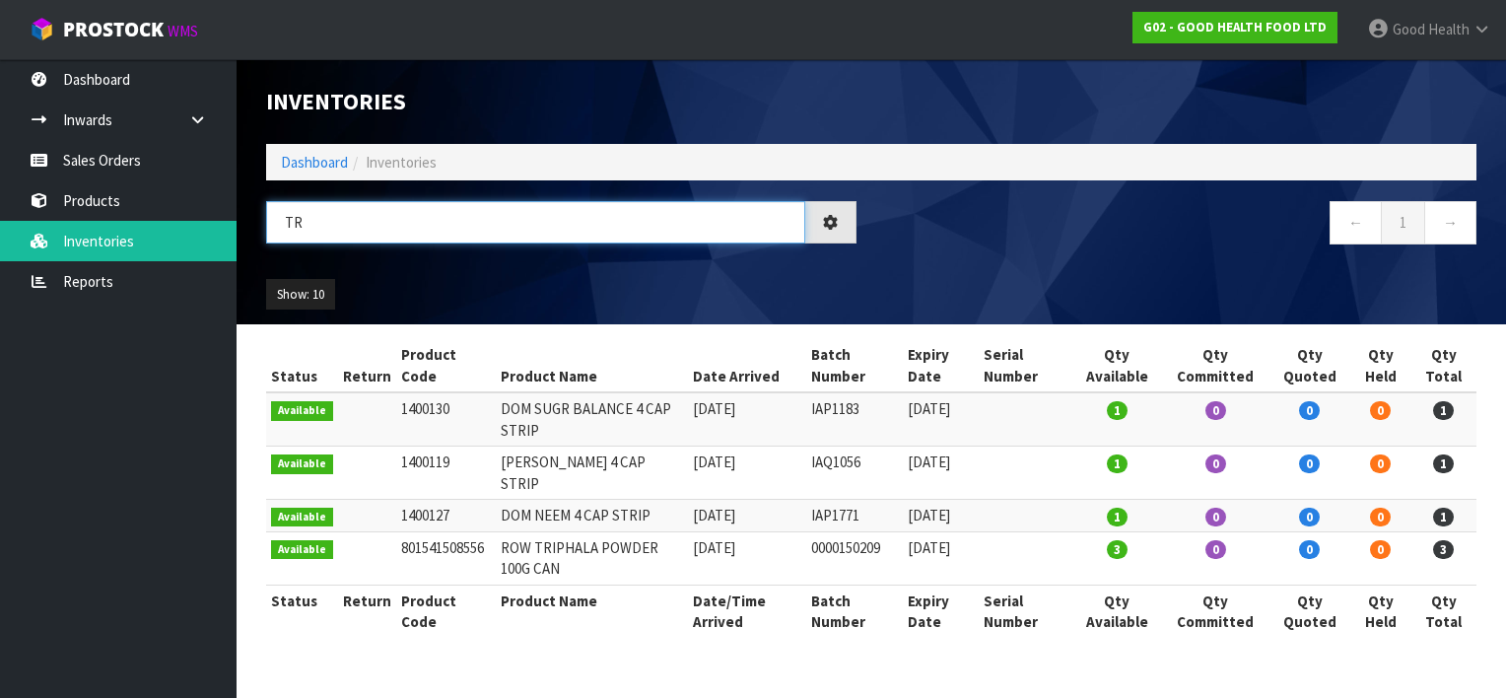
type input "T"
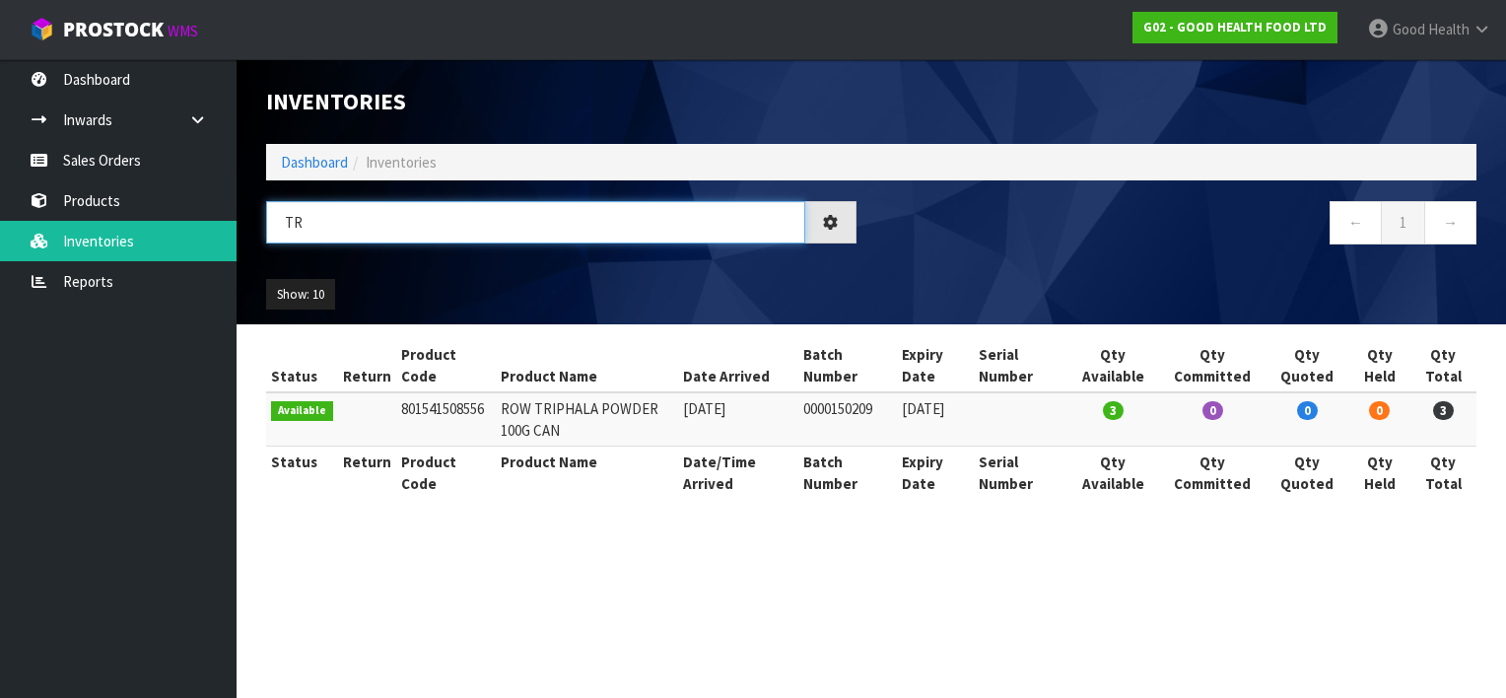
type input "T"
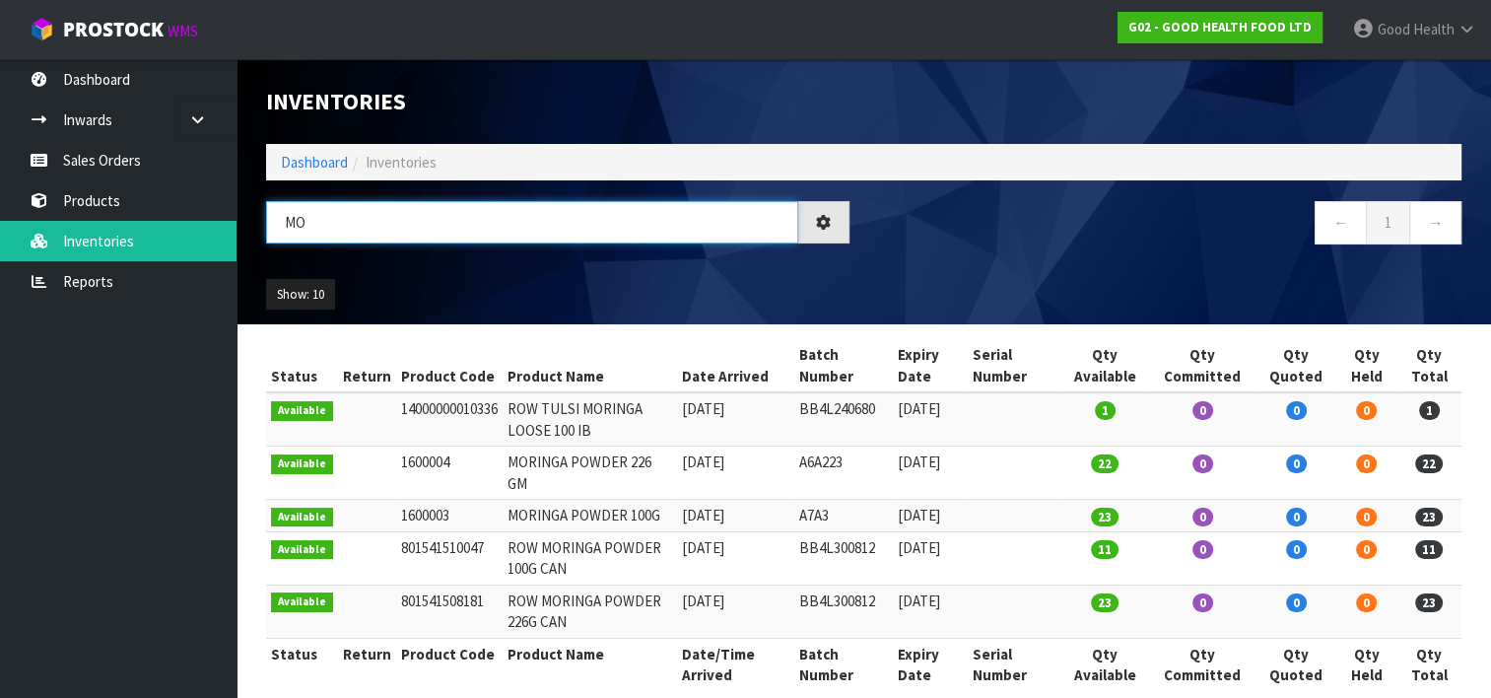
type input "M"
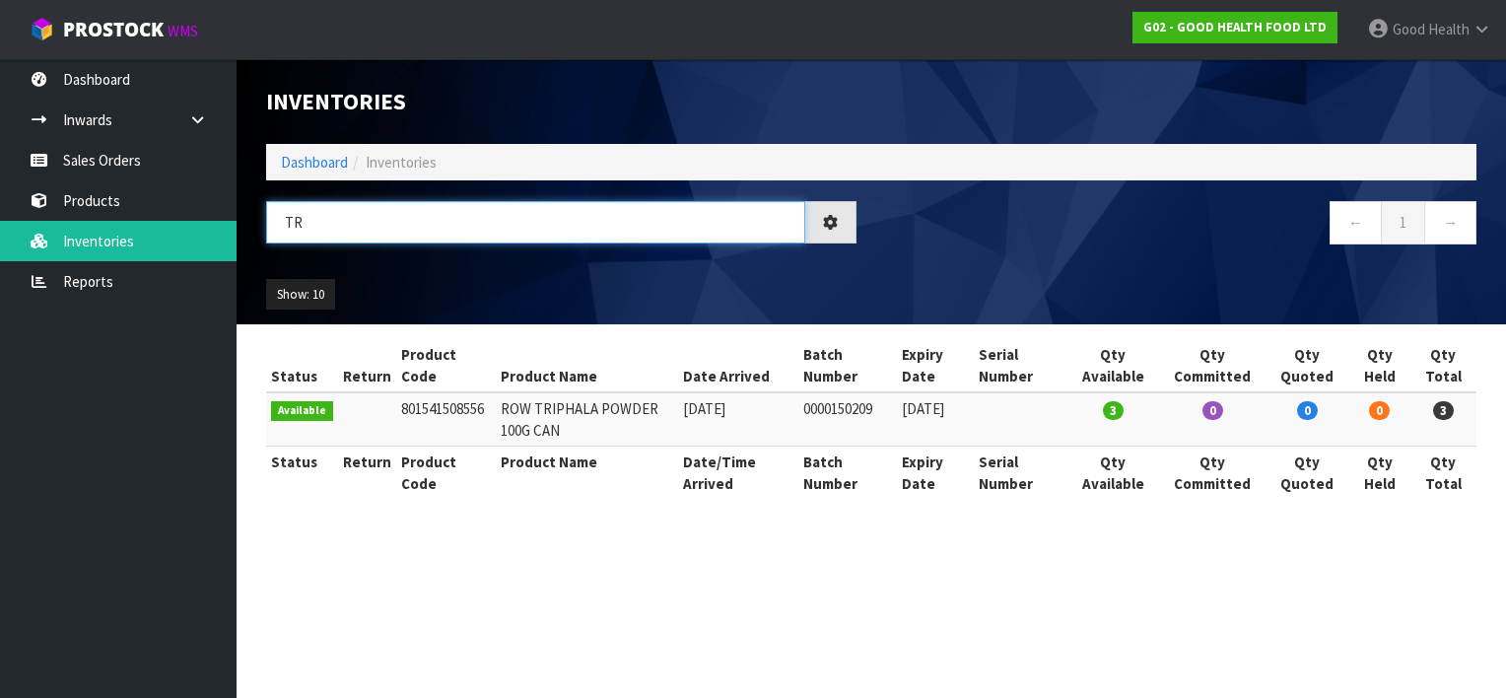
type input "T"
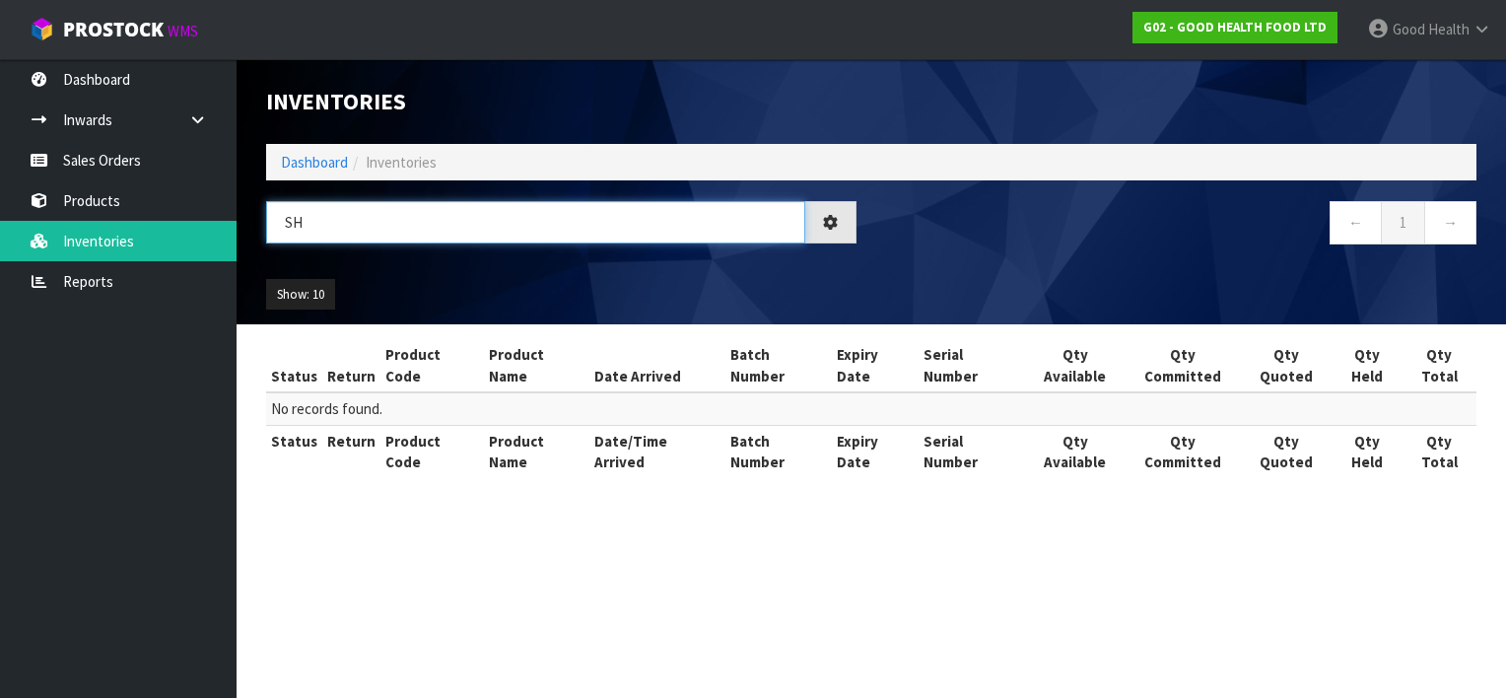
type input "S"
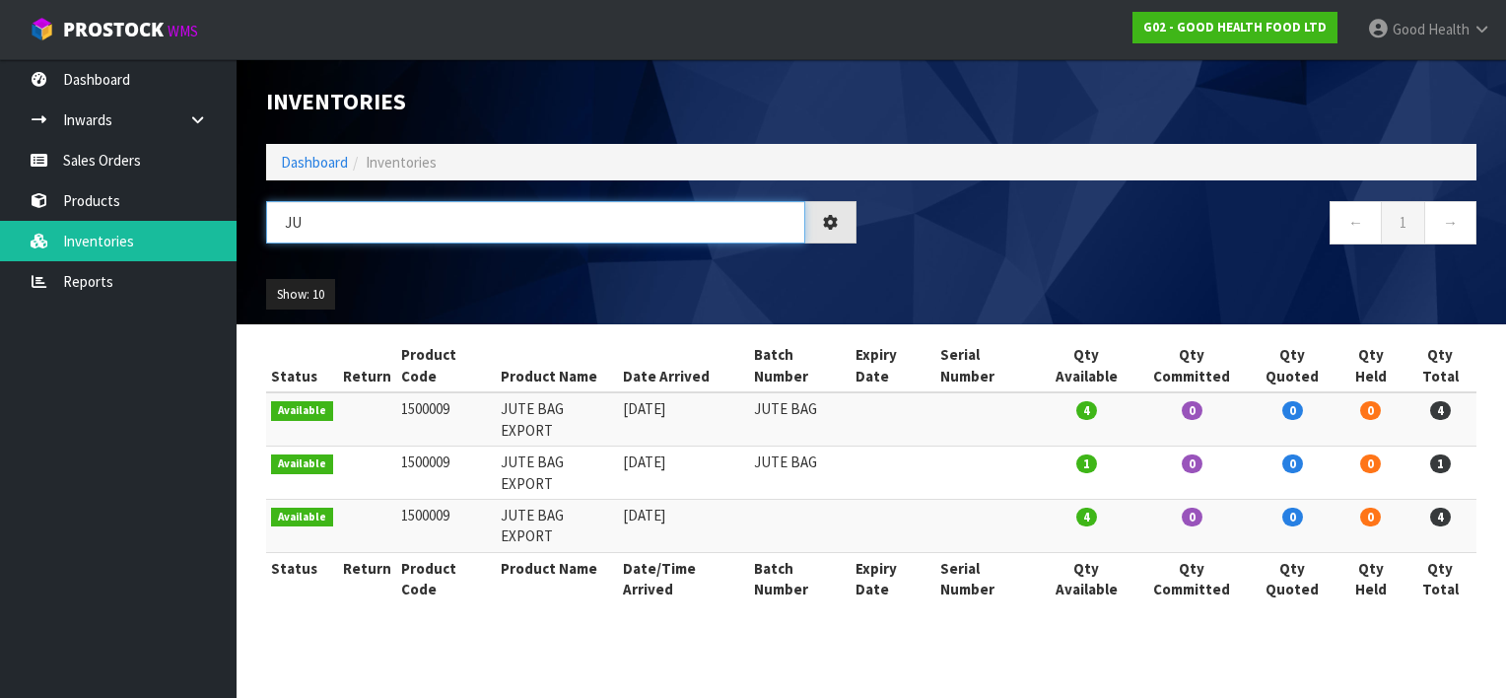
type input "J"
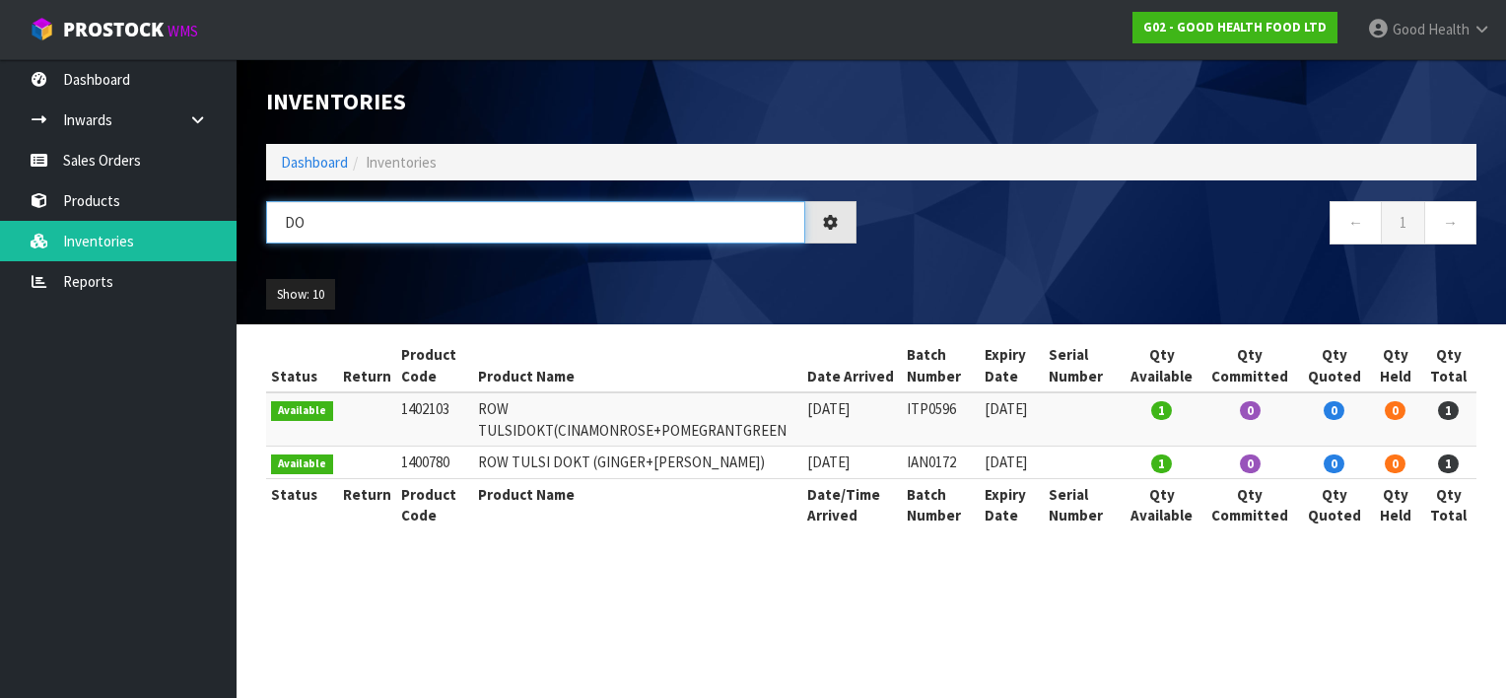
type input "D"
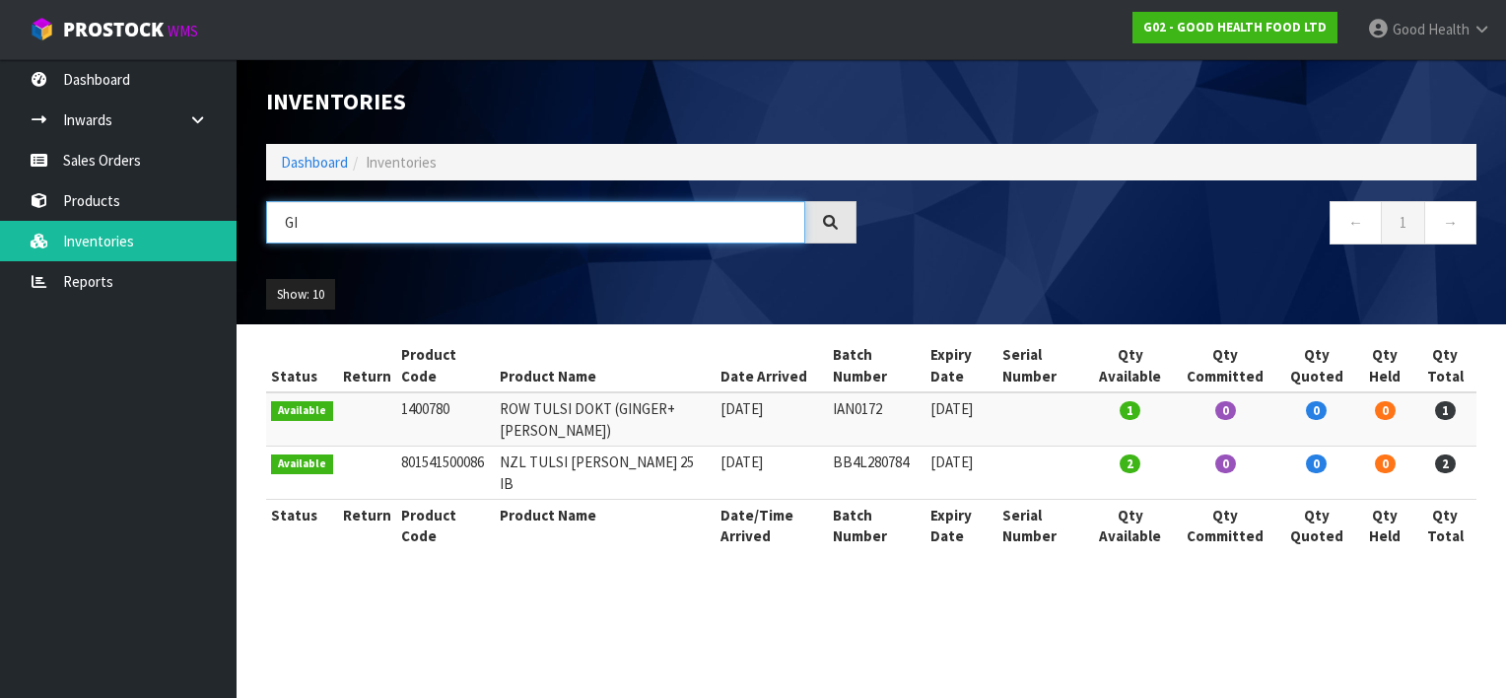
type input "G"
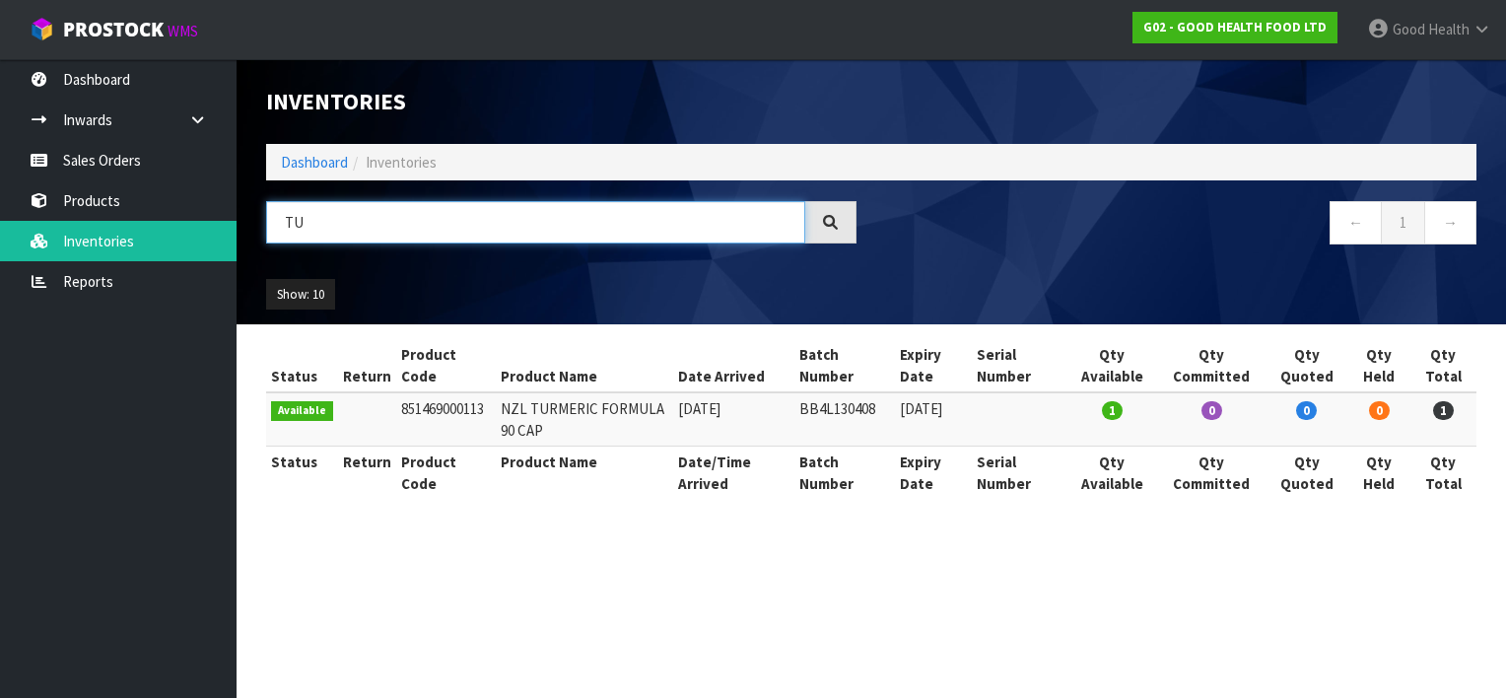
type input "T"
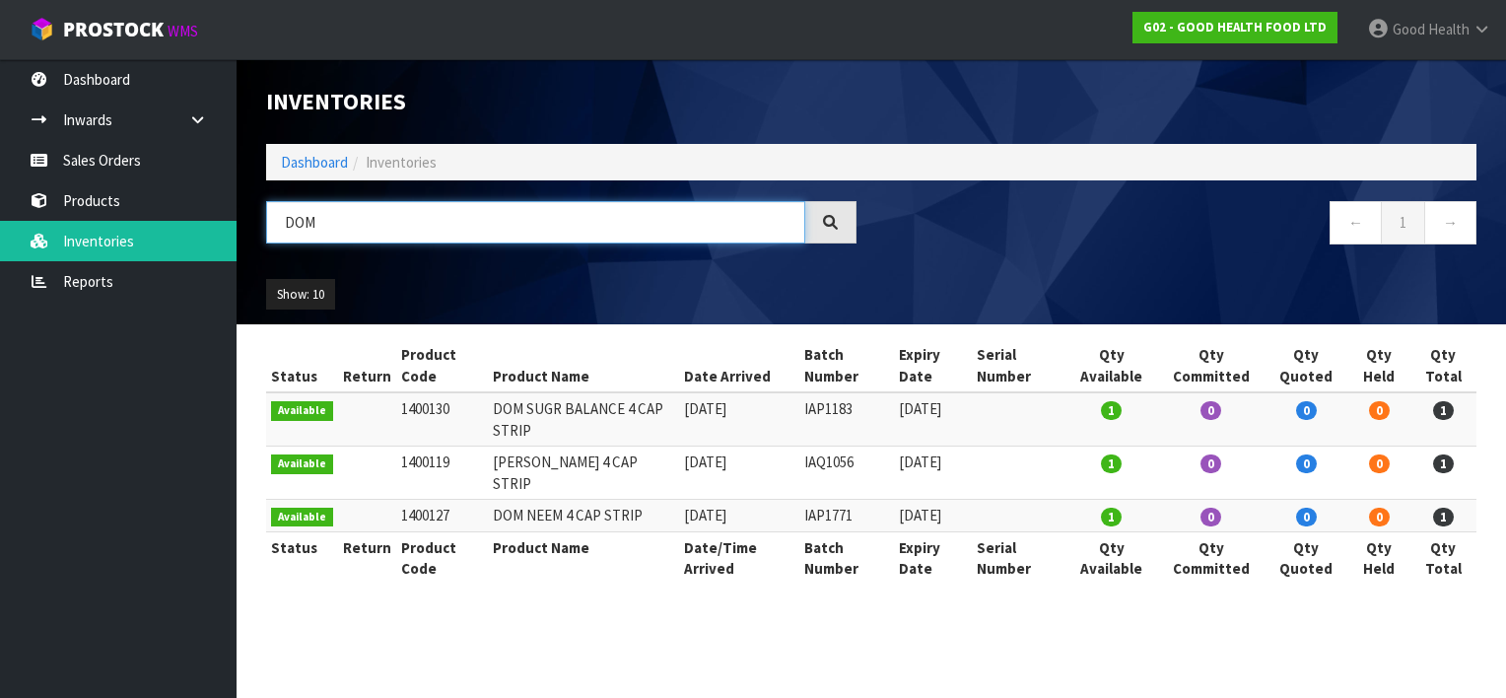
type input "DOM"
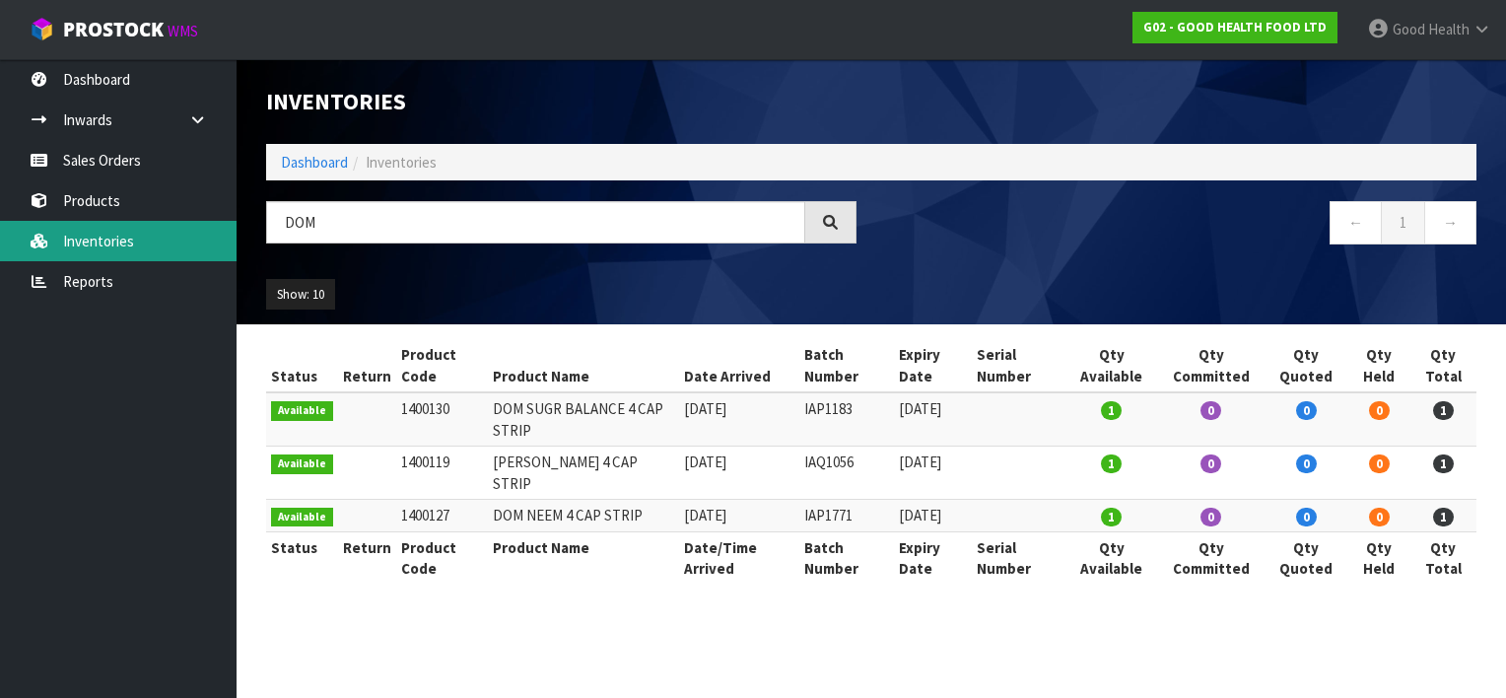
click at [130, 250] on link "Inventories" at bounding box center [118, 241] width 236 height 40
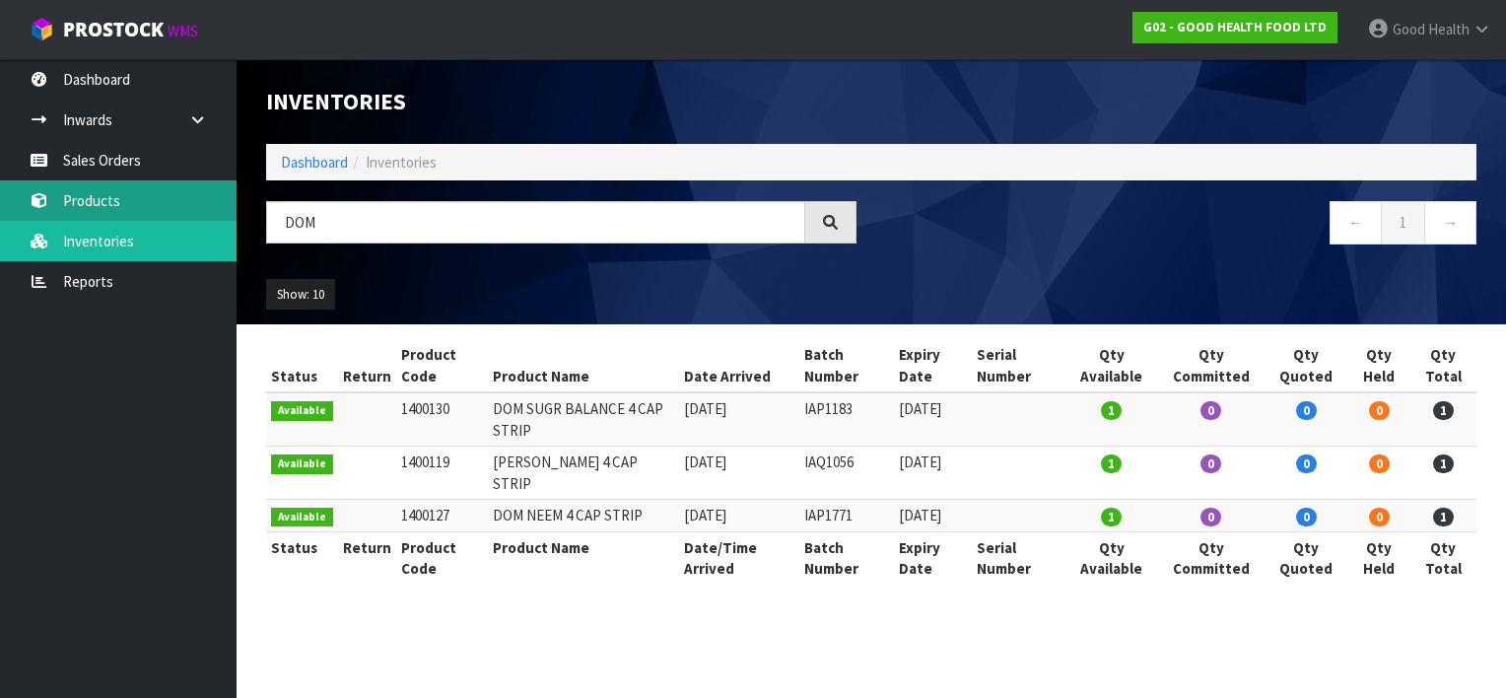
click at [109, 202] on link "Products" at bounding box center [118, 200] width 236 height 40
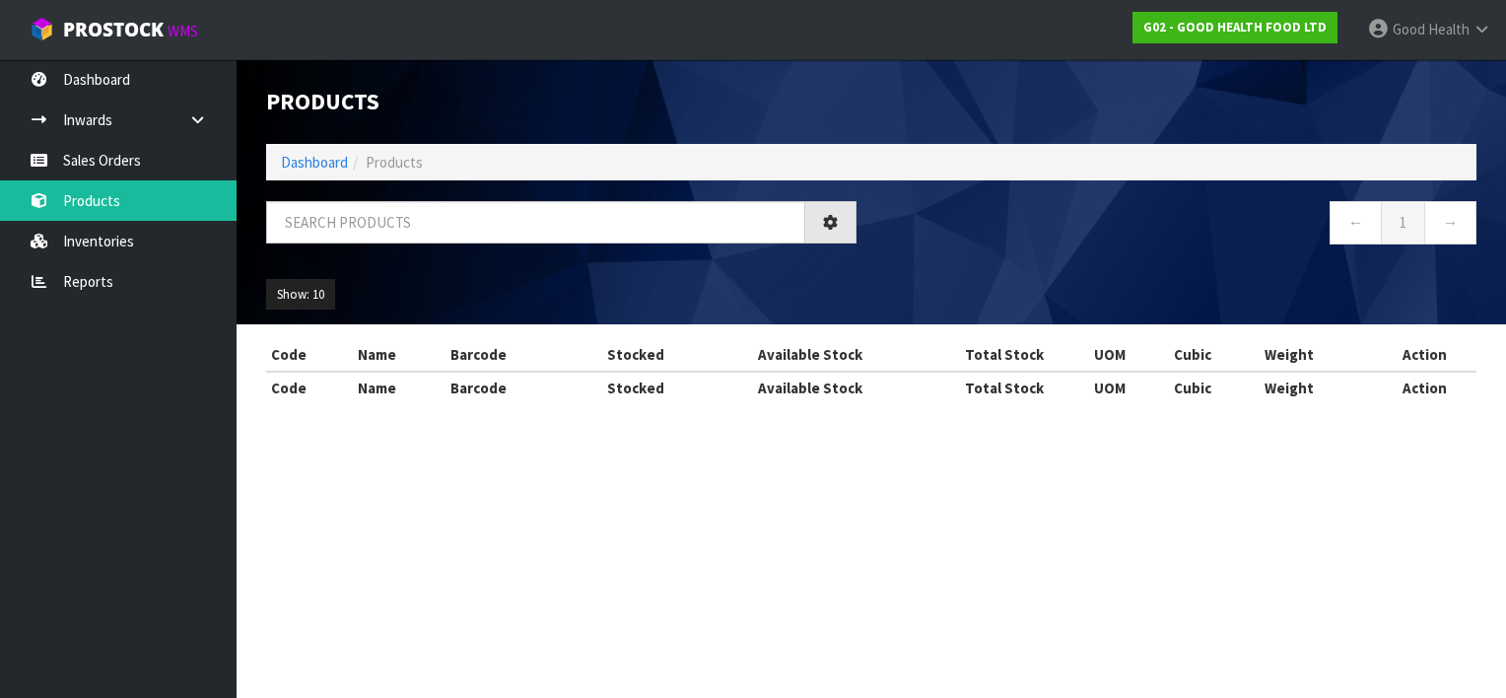
click at [120, 247] on div "Products Import Products Drop file here to import csv template Dashboard Produc…" at bounding box center [753, 219] width 1506 height 439
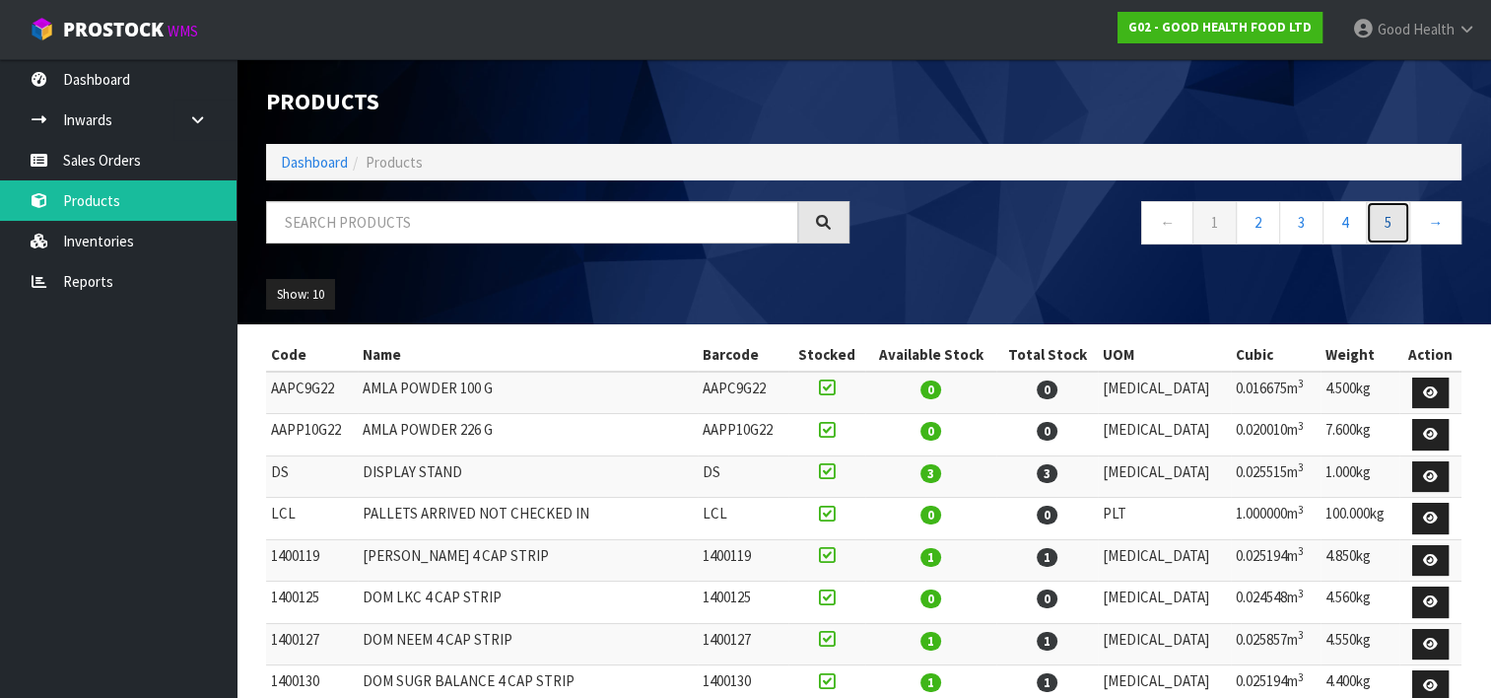
click at [1399, 223] on link "5" at bounding box center [1388, 222] width 44 height 42
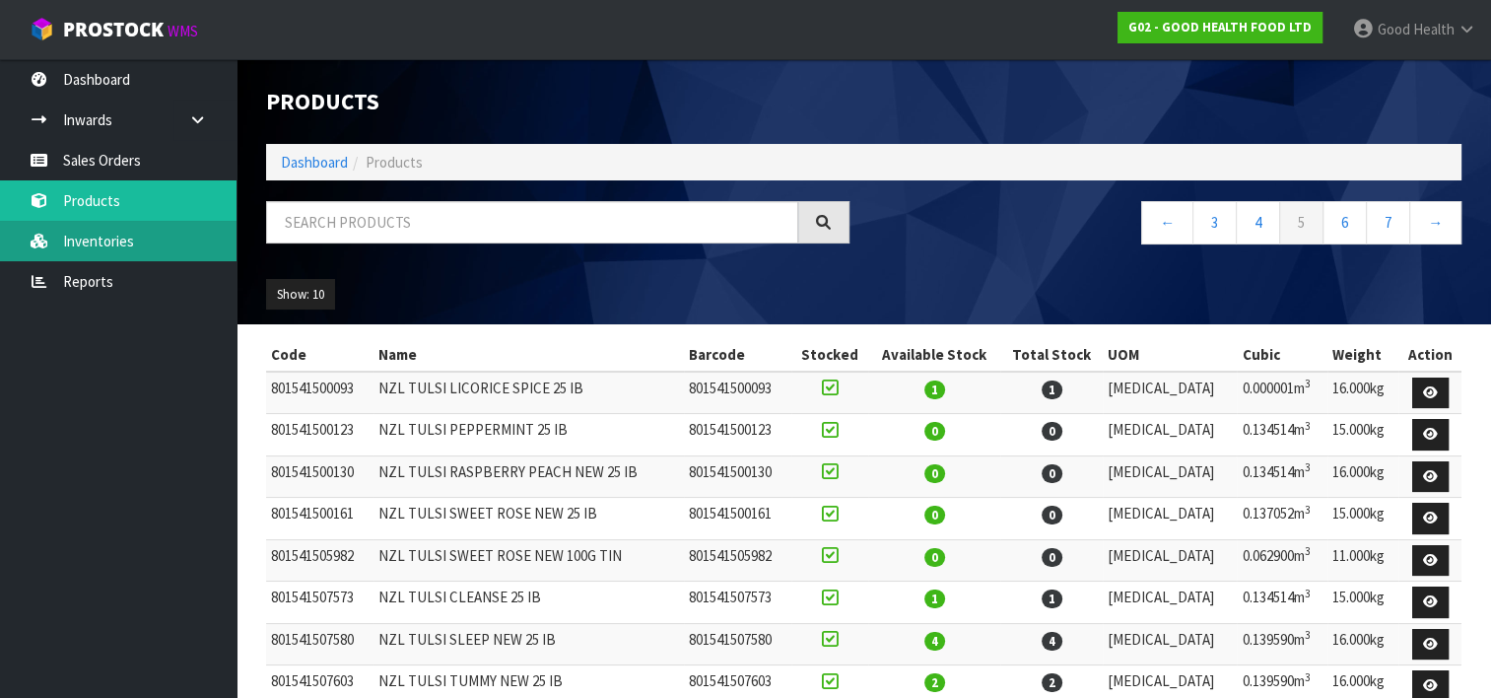
click at [101, 239] on link "Inventories" at bounding box center [118, 241] width 236 height 40
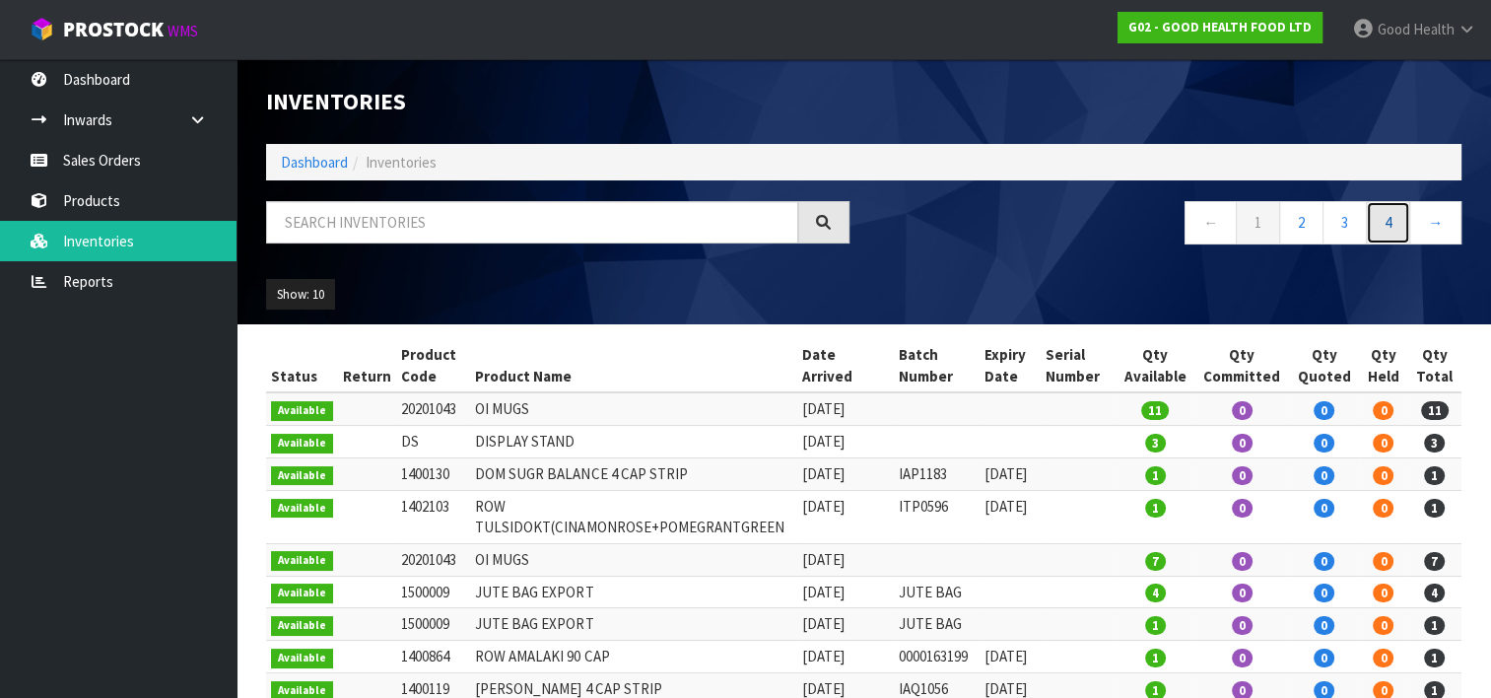
click at [1392, 232] on link "4" at bounding box center [1388, 222] width 44 height 42
click at [1437, 225] on link "→" at bounding box center [1435, 222] width 52 height 42
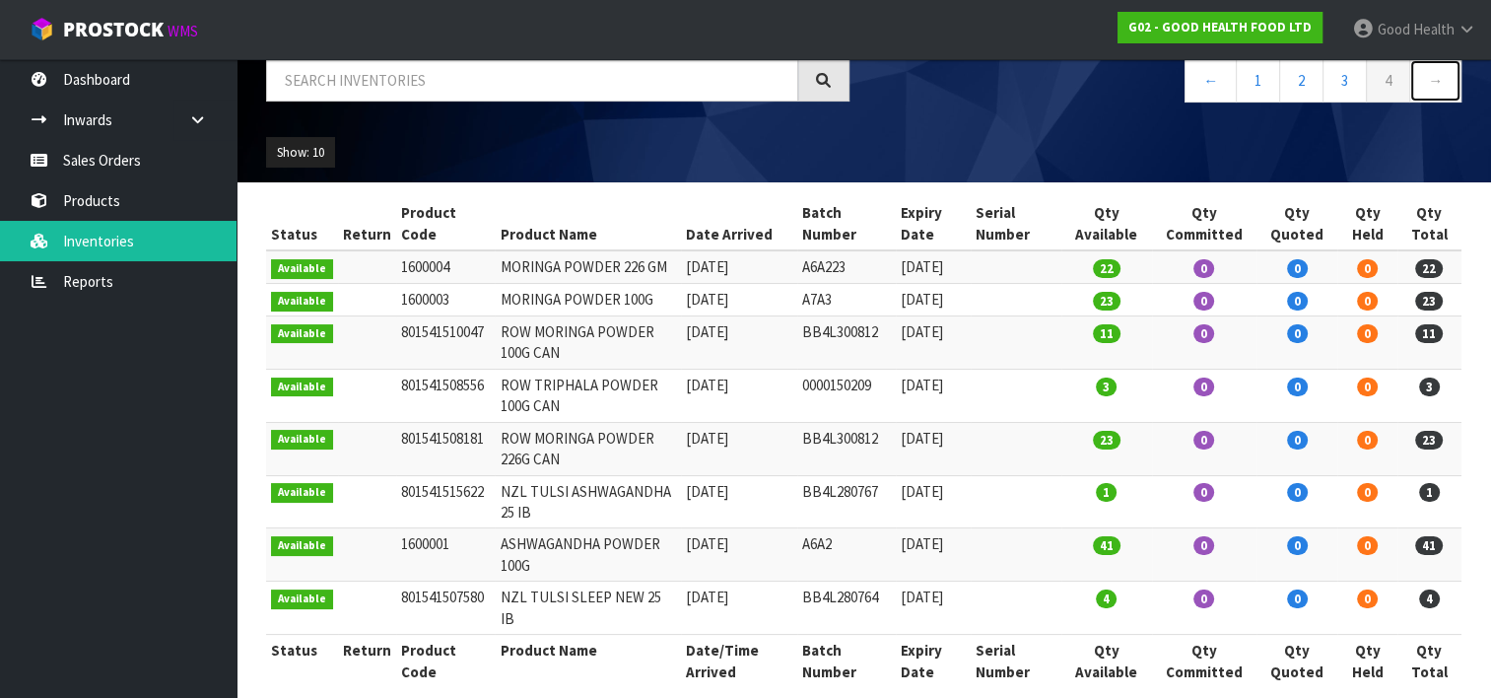
scroll to position [142, 0]
click at [85, 110] on link "Inwards" at bounding box center [118, 120] width 236 height 40
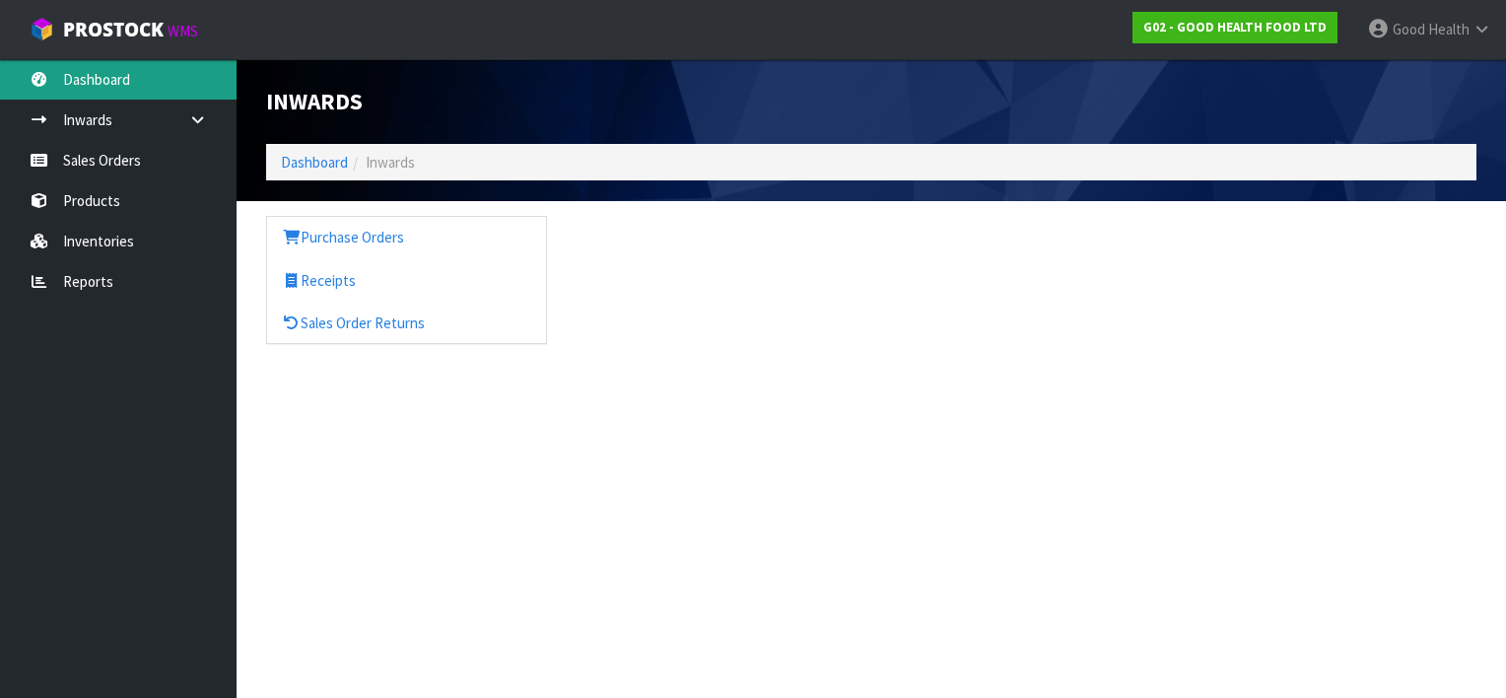
click at [99, 77] on link "Dashboard" at bounding box center [118, 79] width 236 height 40
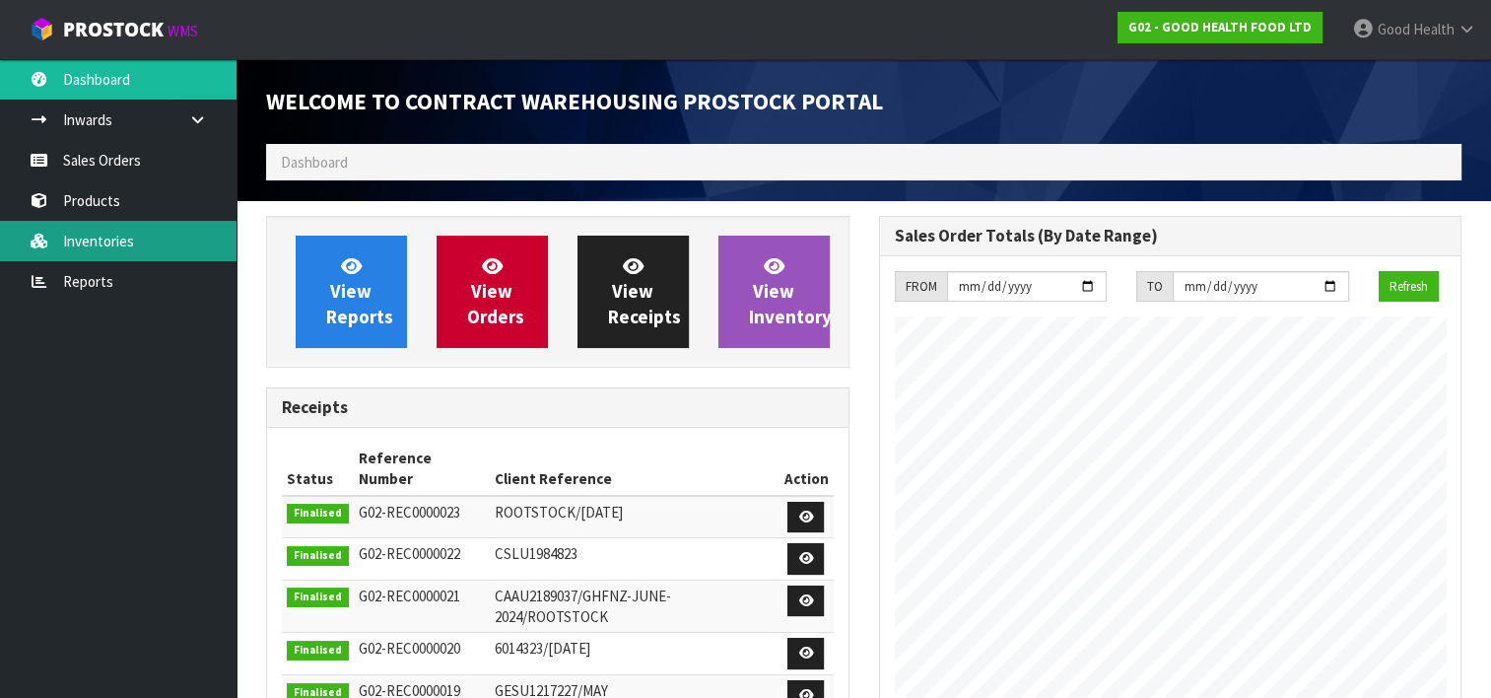
click at [114, 234] on link "Inventories" at bounding box center [118, 241] width 236 height 40
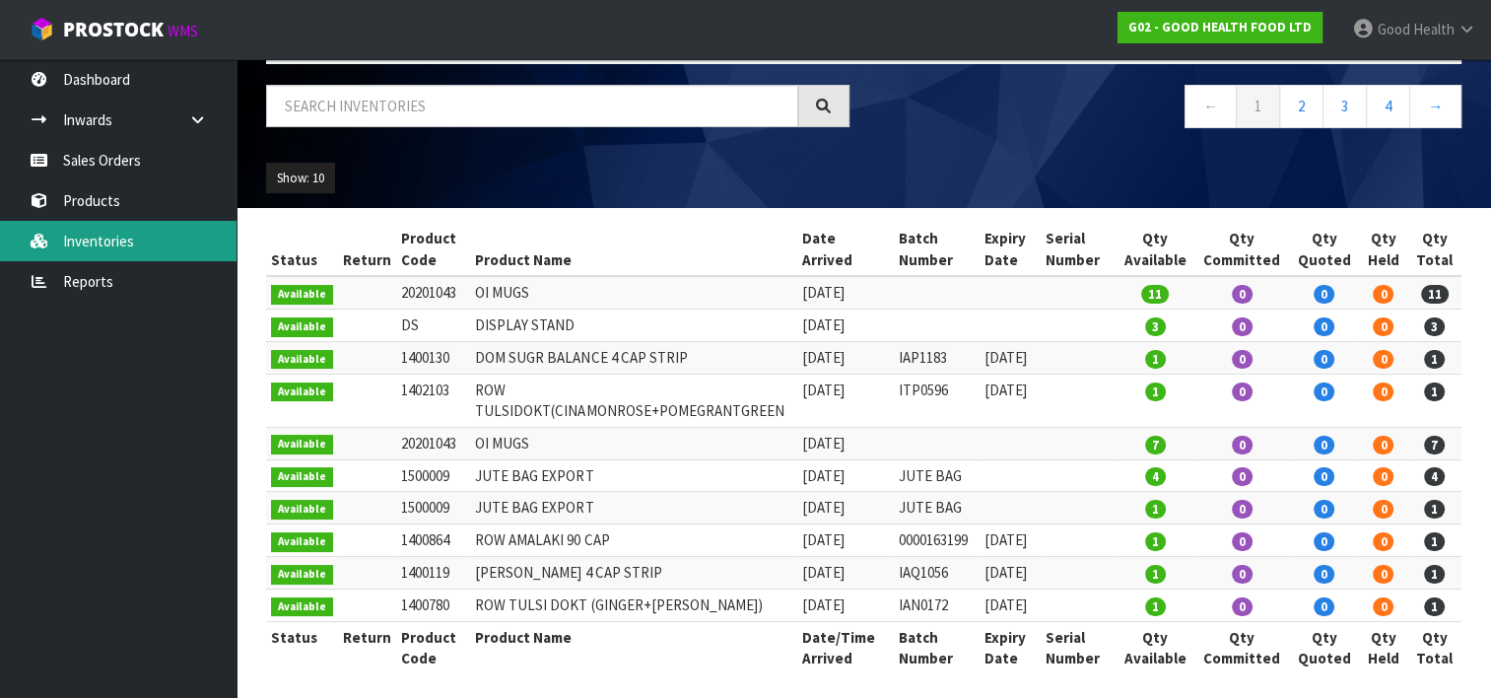
scroll to position [121, 0]
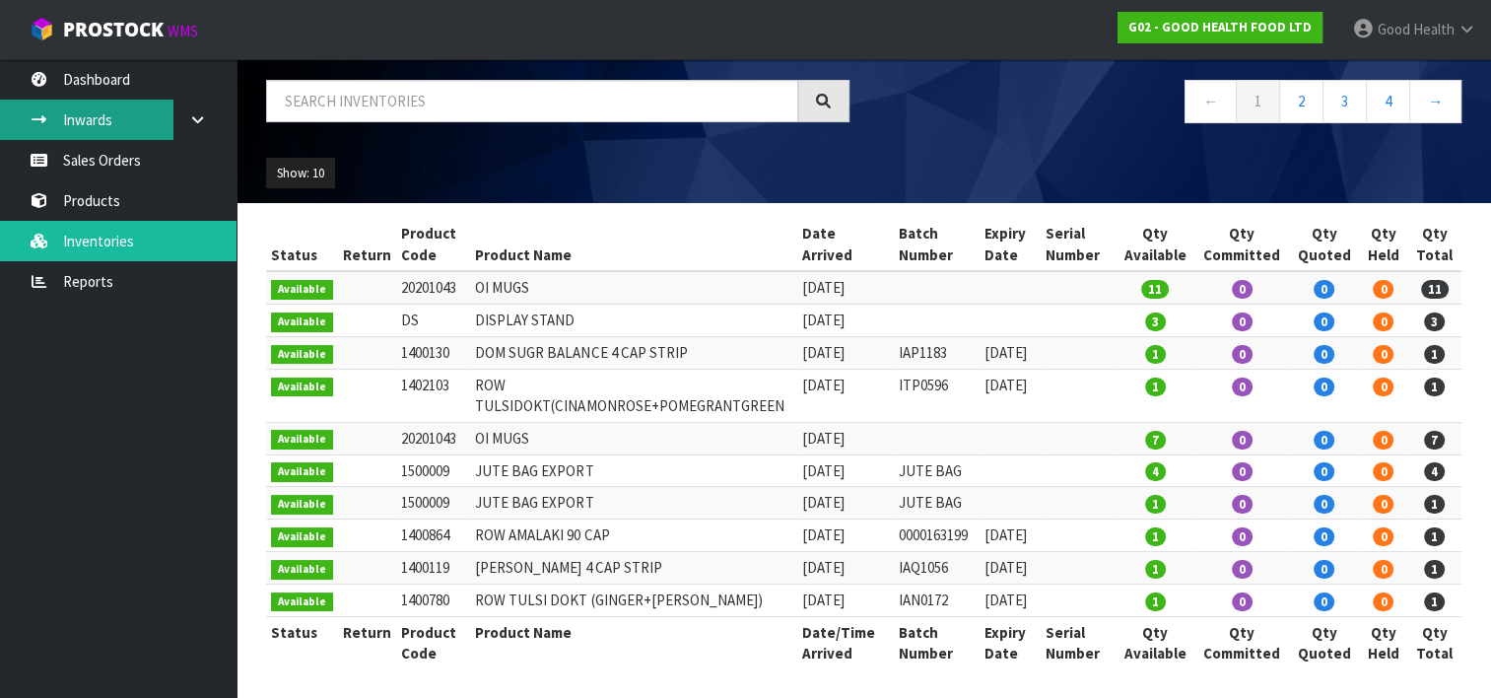
click at [103, 119] on link "Inwards" at bounding box center [118, 120] width 236 height 40
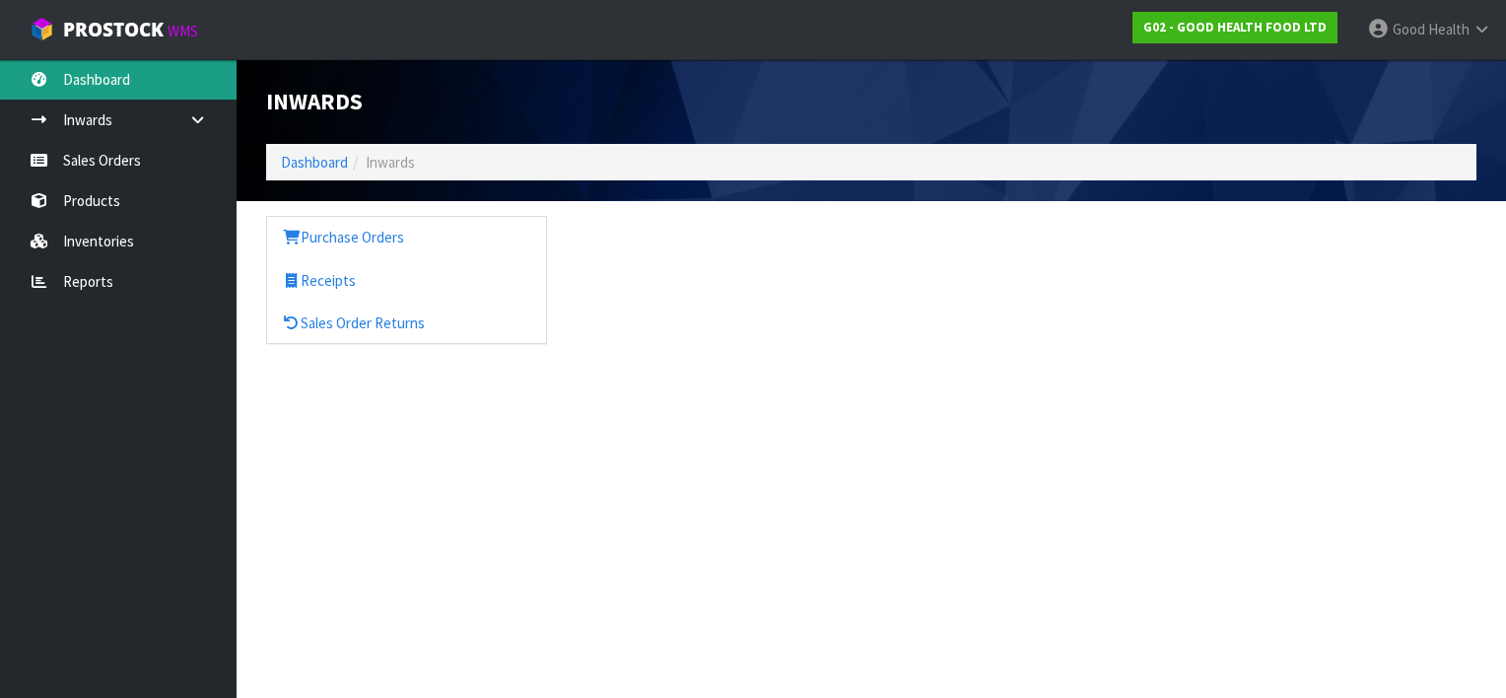
click at [104, 85] on link "Dashboard" at bounding box center [118, 79] width 236 height 40
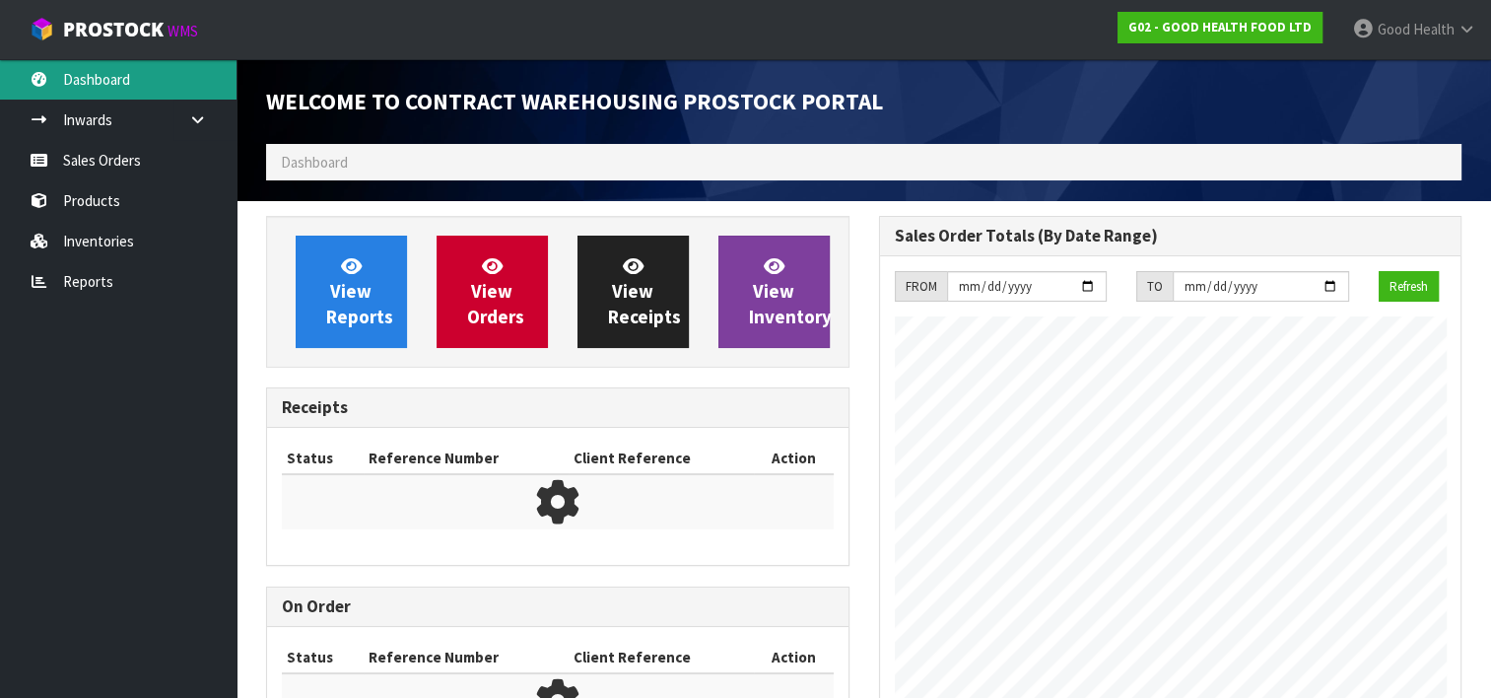
scroll to position [803, 612]
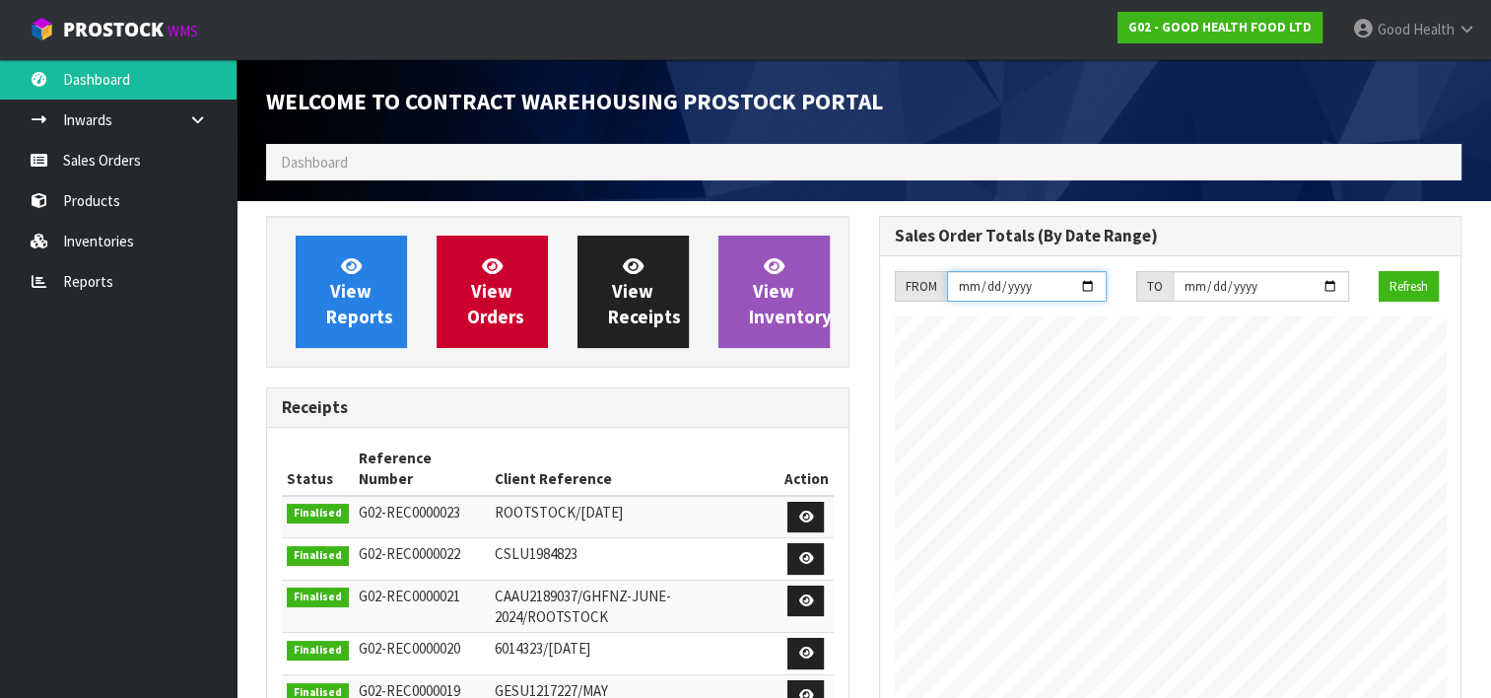
click at [1090, 287] on input "[DATE]" at bounding box center [1027, 286] width 161 height 31
click at [1408, 284] on button "Refresh" at bounding box center [1409, 287] width 60 height 32
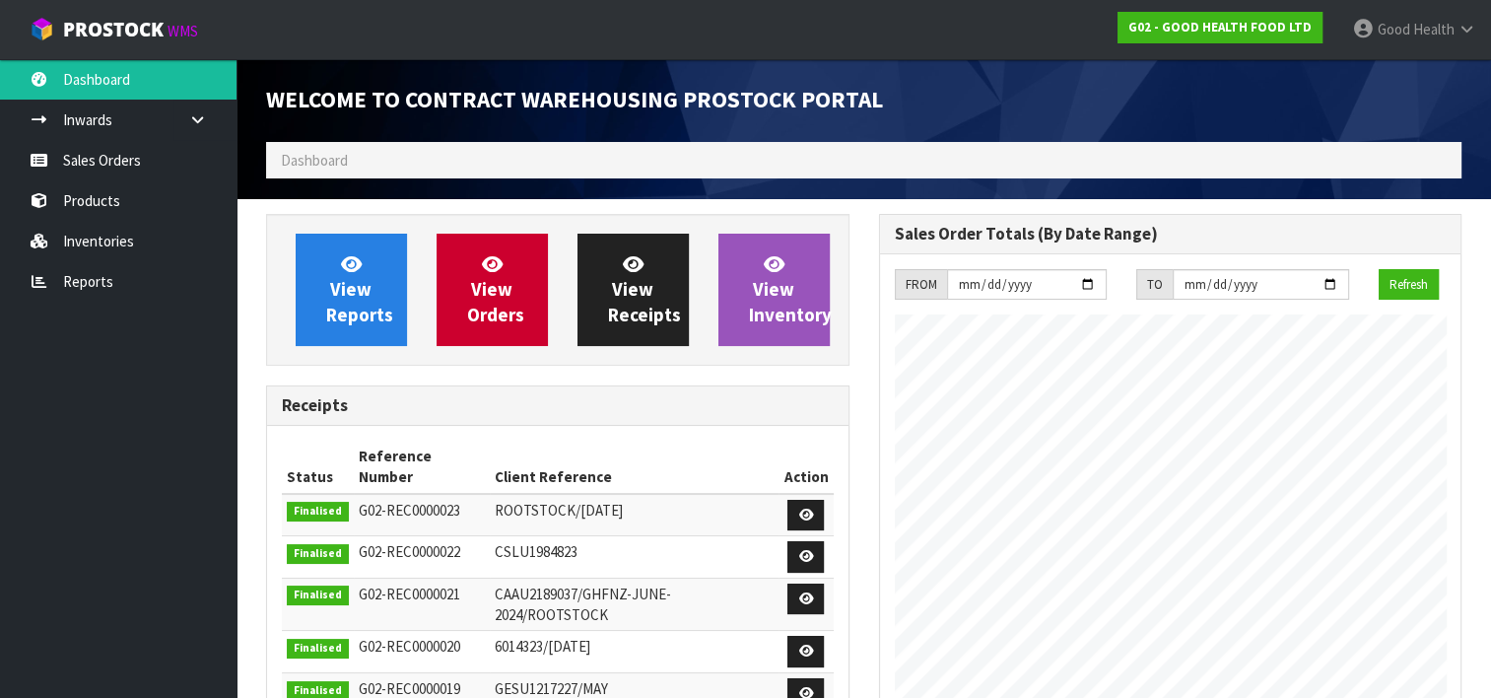
scroll to position [0, 0]
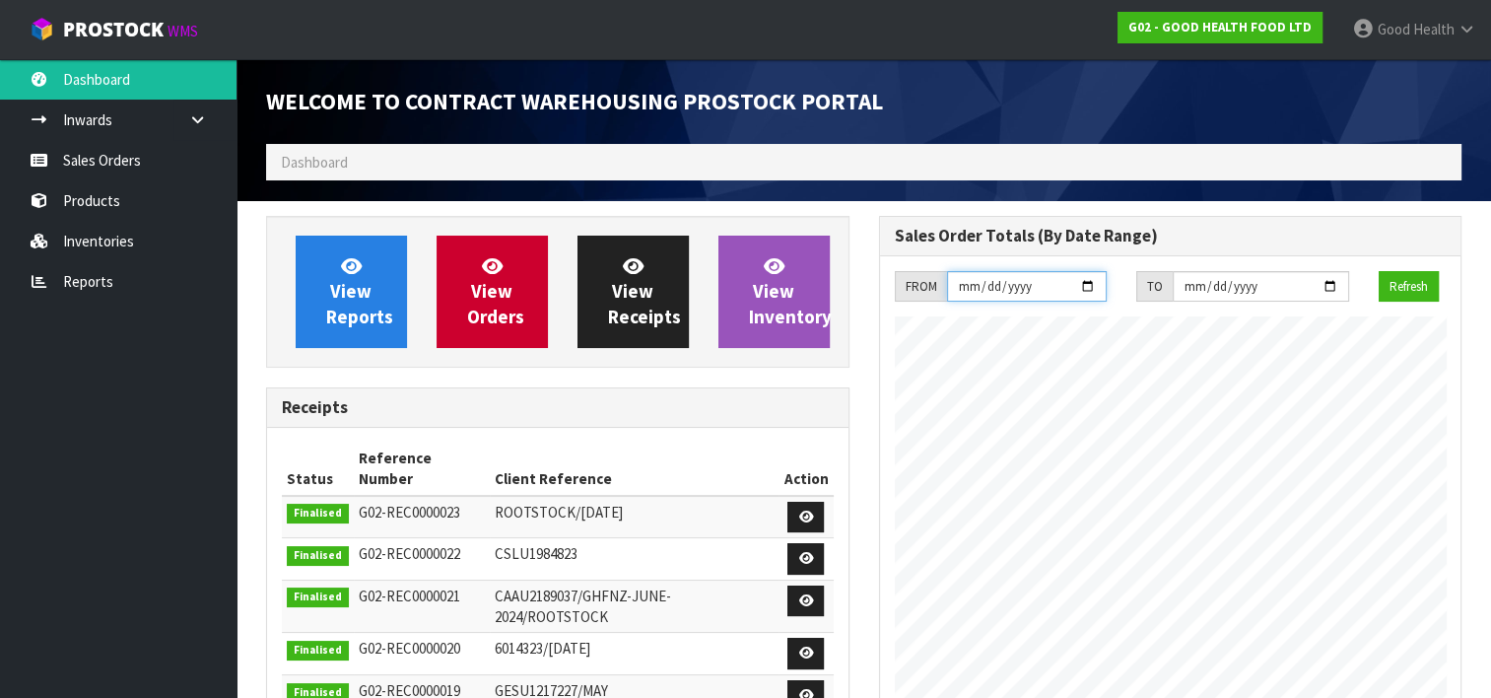
click at [1089, 290] on input "[DATE]" at bounding box center [1027, 286] width 161 height 31
type input "[DATE]"
click at [1407, 281] on button "Refresh" at bounding box center [1409, 287] width 60 height 32
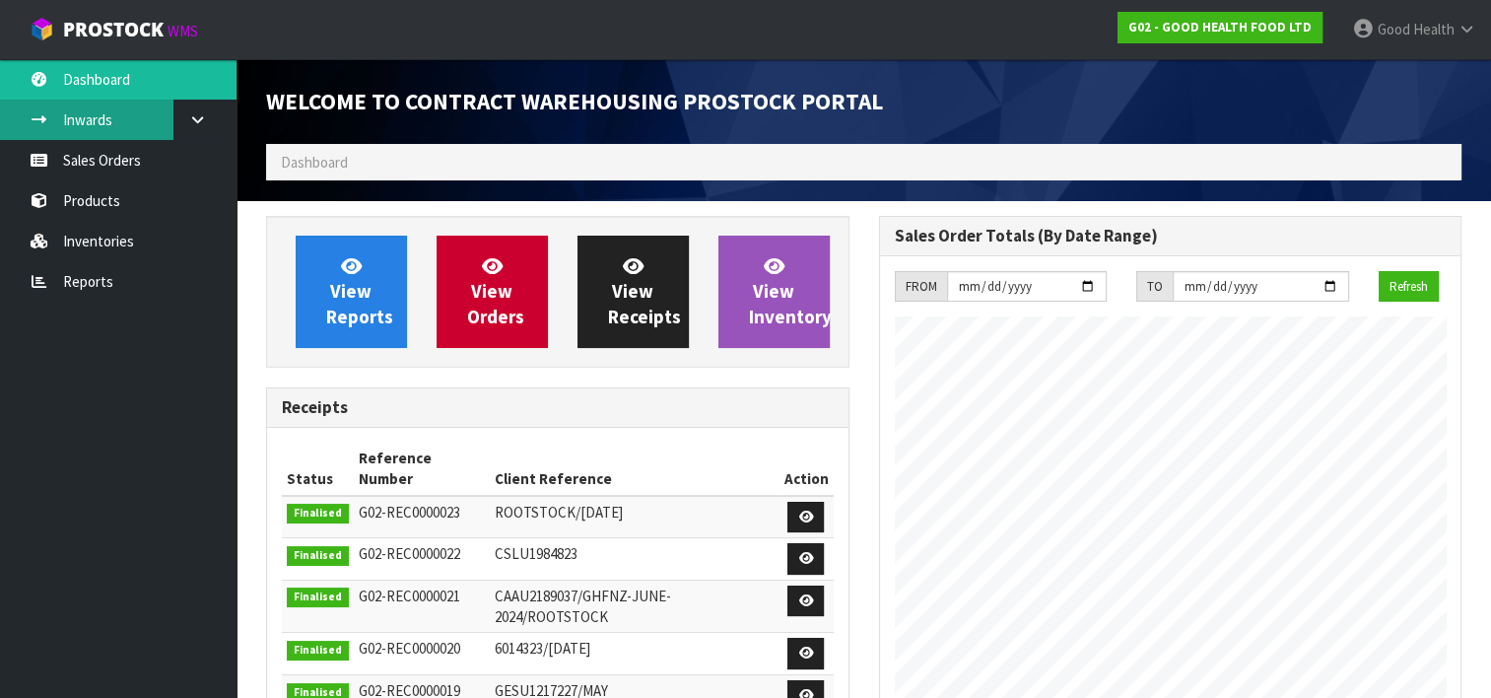
click at [69, 114] on link "Inwards" at bounding box center [118, 120] width 236 height 40
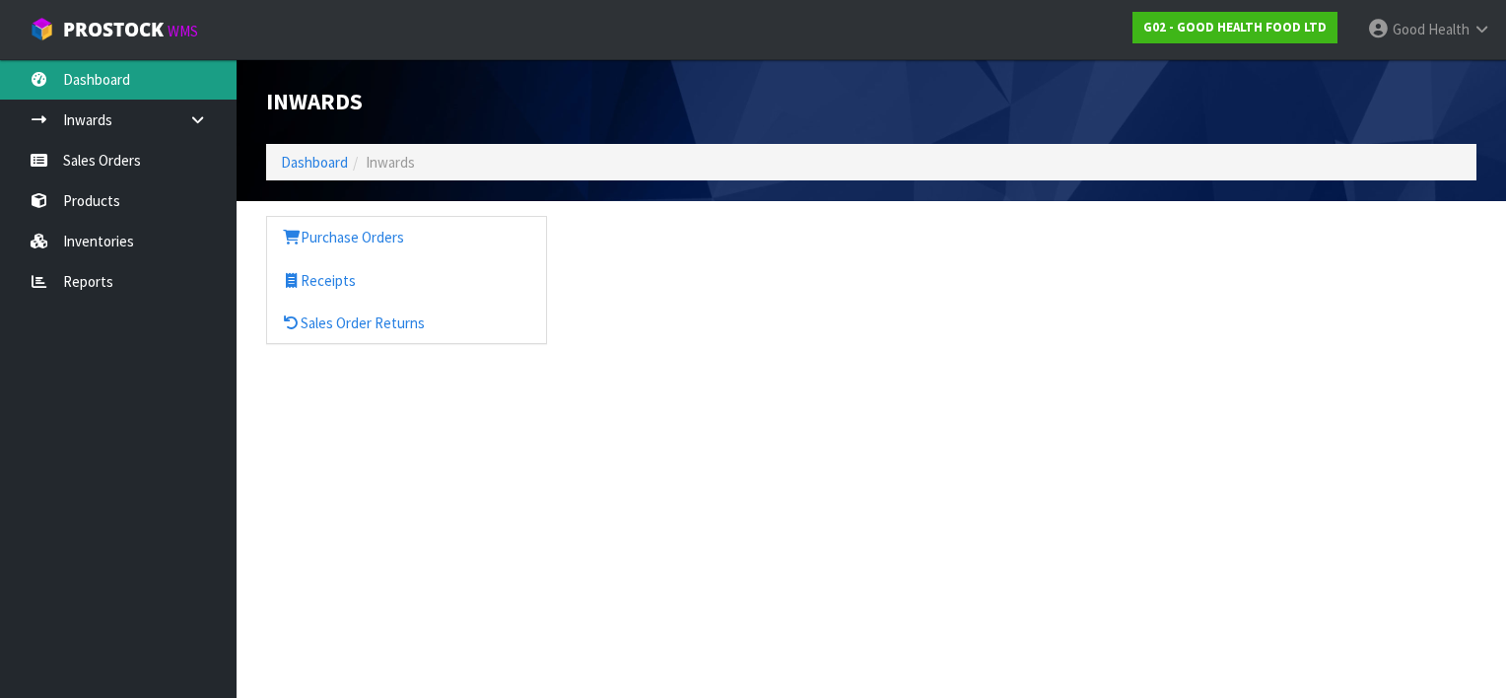
click at [126, 83] on link "Dashboard" at bounding box center [118, 79] width 236 height 40
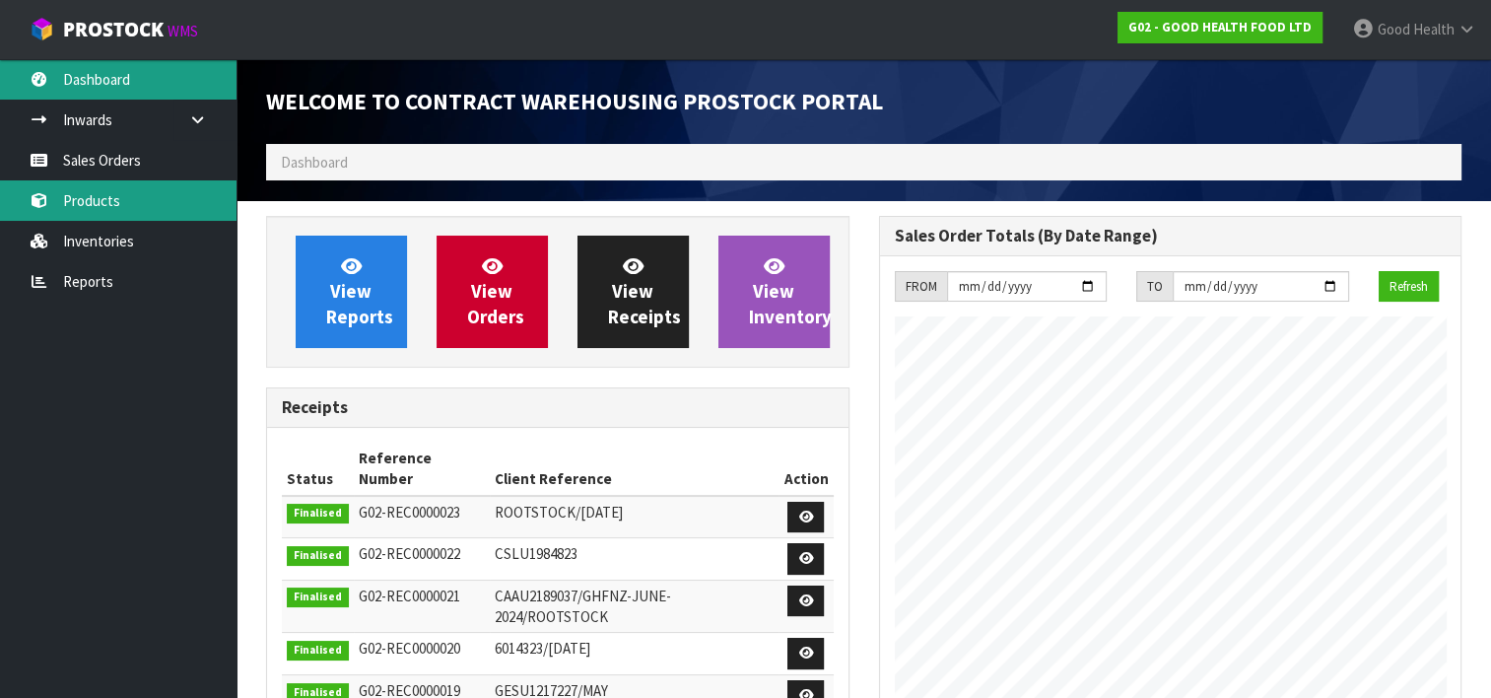
scroll to position [803, 612]
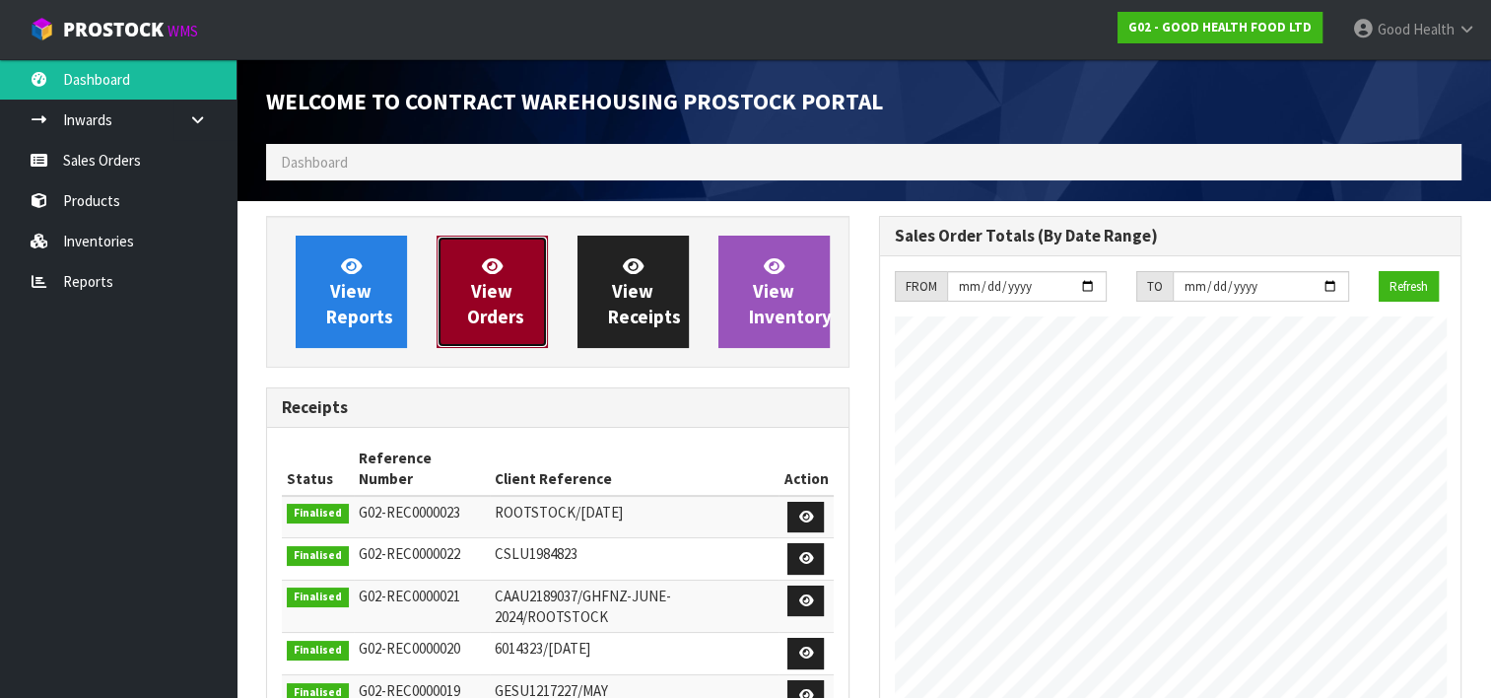
click at [502, 279] on link "View Orders" at bounding box center [492, 292] width 111 height 112
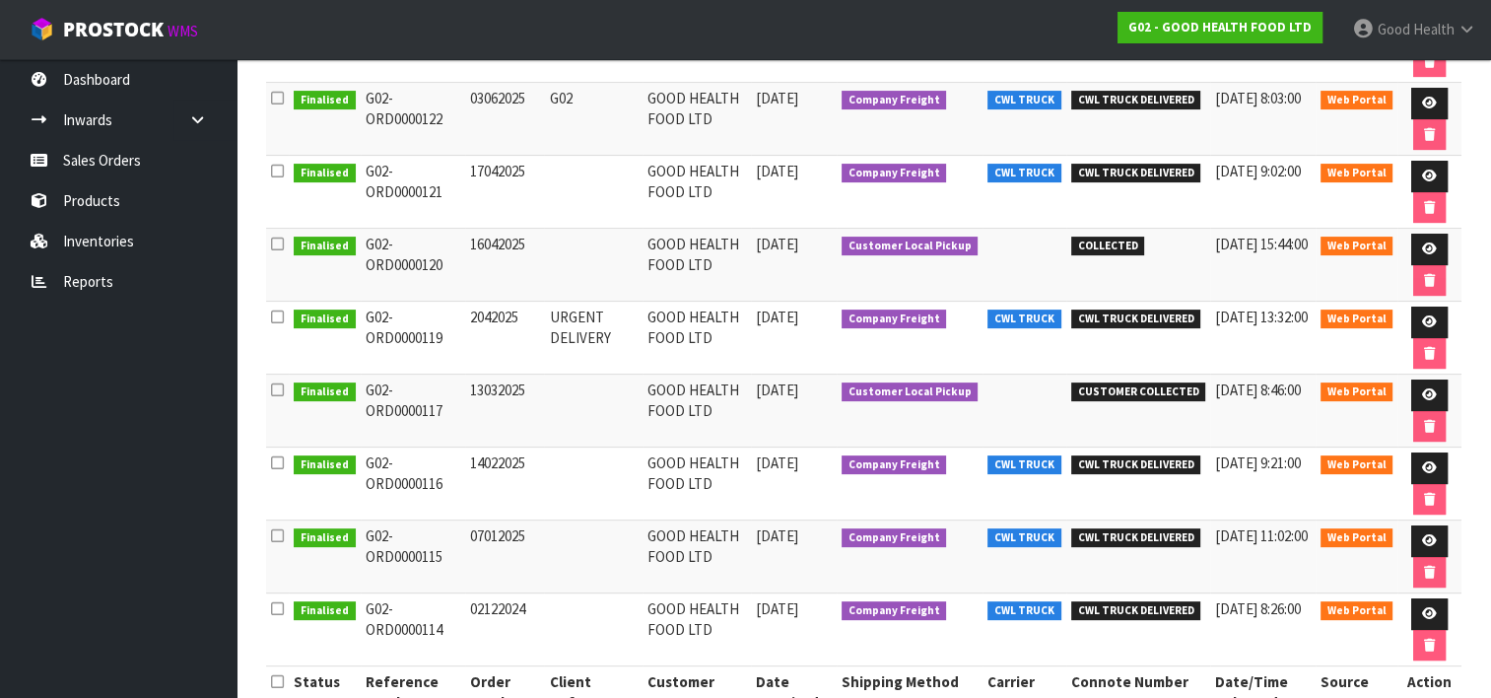
scroll to position [519, 0]
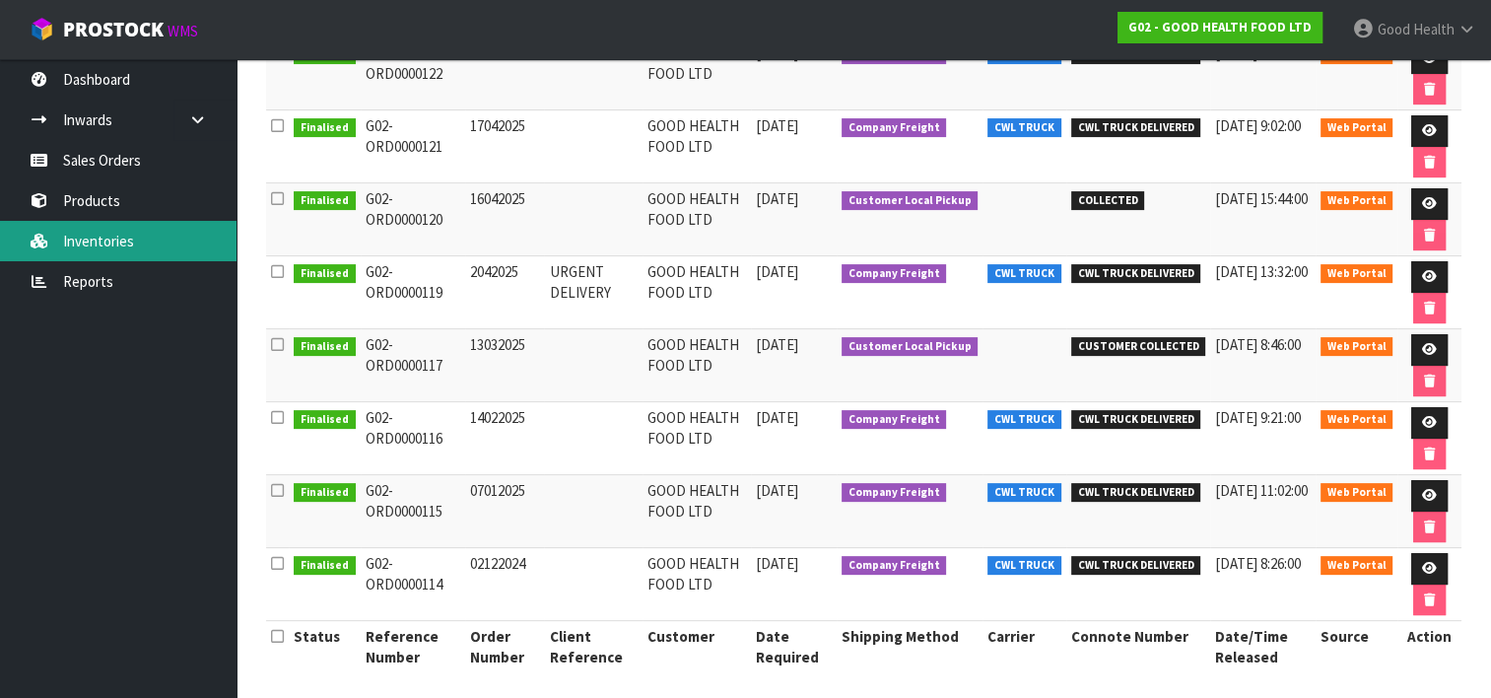
click at [82, 234] on link "Inventories" at bounding box center [118, 241] width 236 height 40
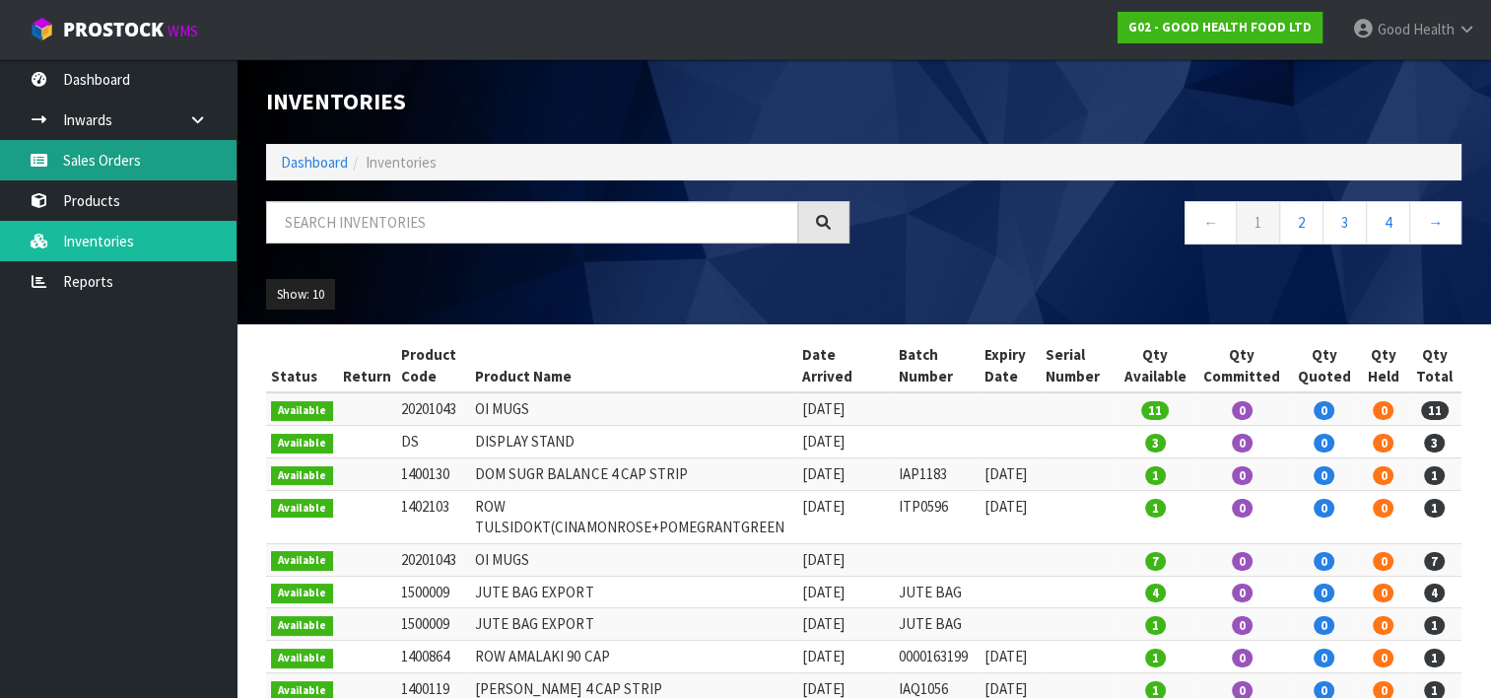
click at [94, 151] on link "Sales Orders" at bounding box center [118, 160] width 236 height 40
